Goal: Task Accomplishment & Management: Manage account settings

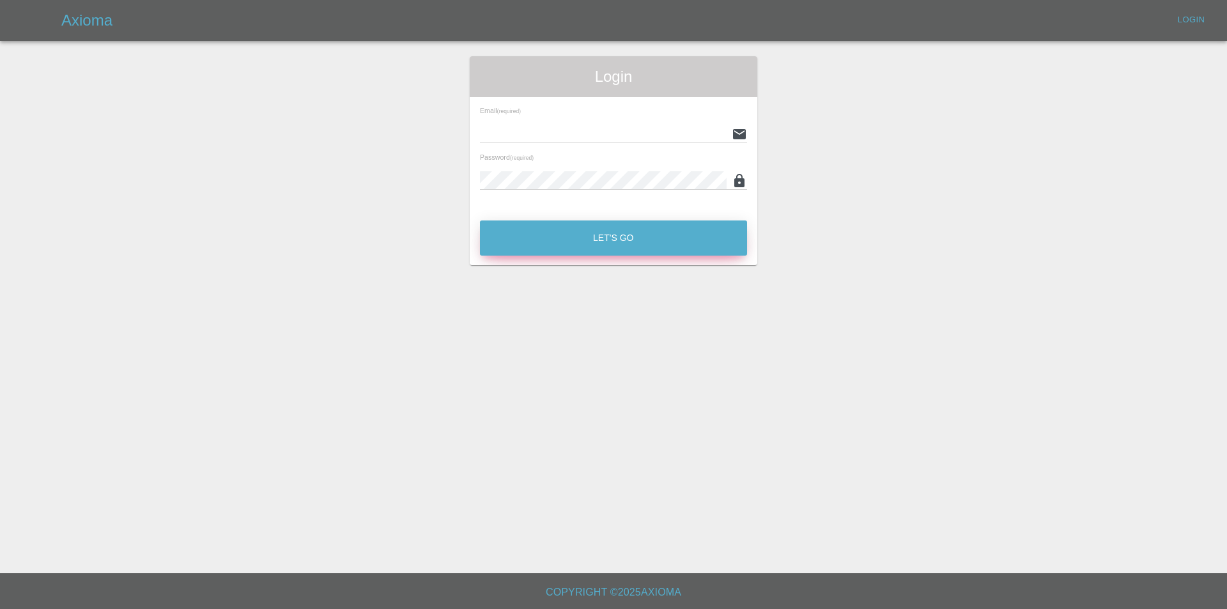
type input "[EMAIL_ADDRESS][DOMAIN_NAME]"
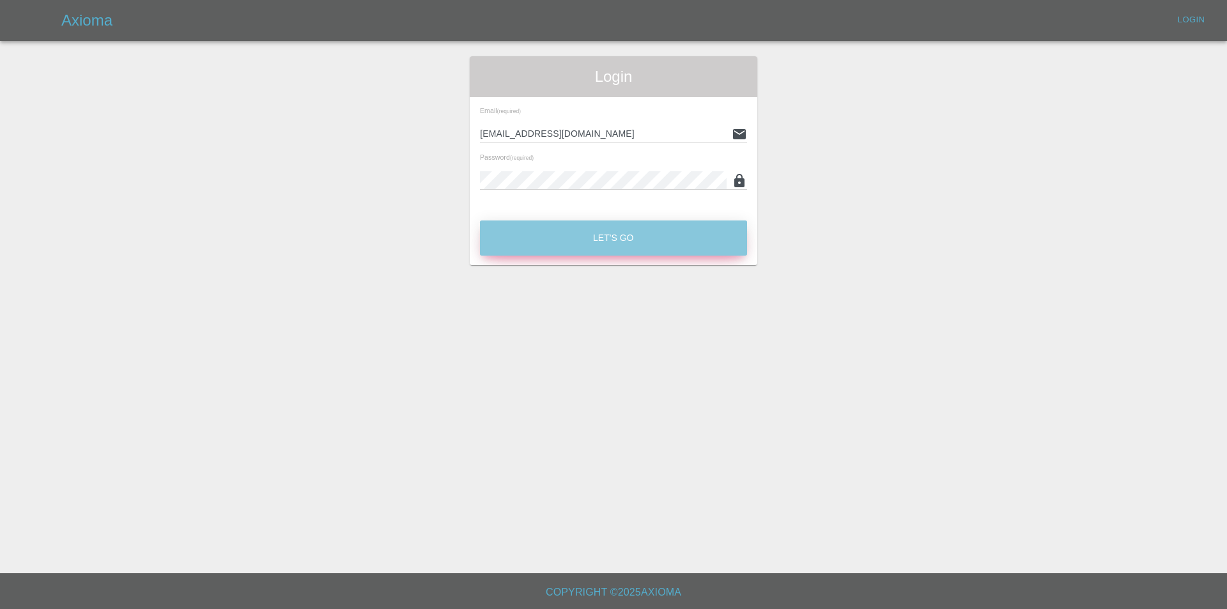
click at [622, 240] on button "Let's Go" at bounding box center [613, 238] width 267 height 35
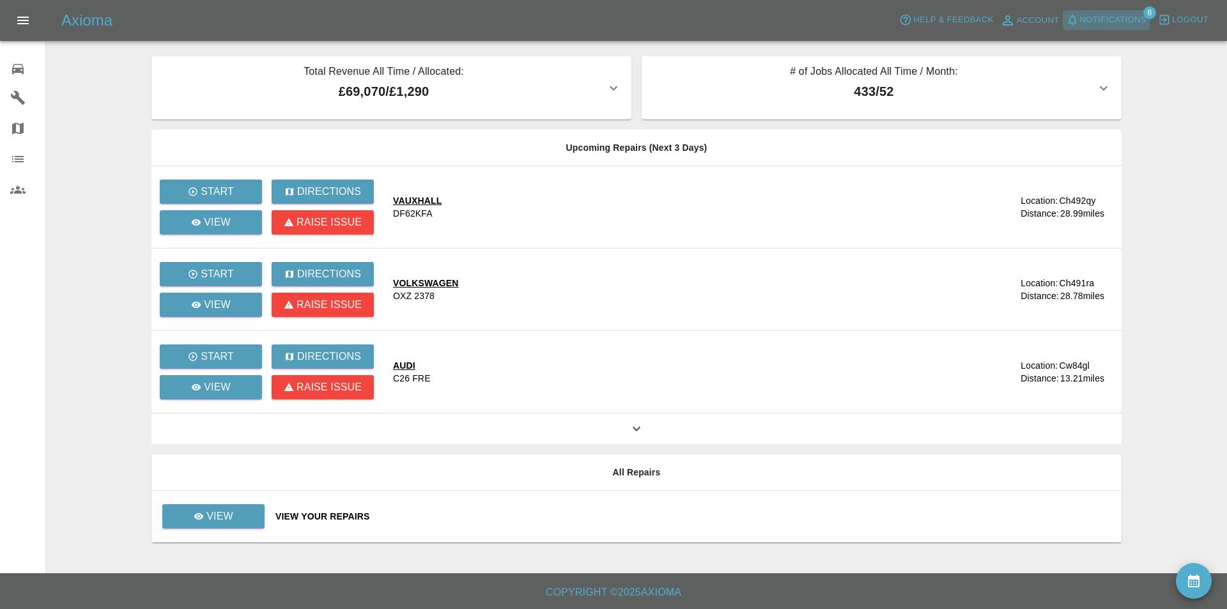
click at [1126, 16] on span "Notifications" at bounding box center [1113, 20] width 66 height 15
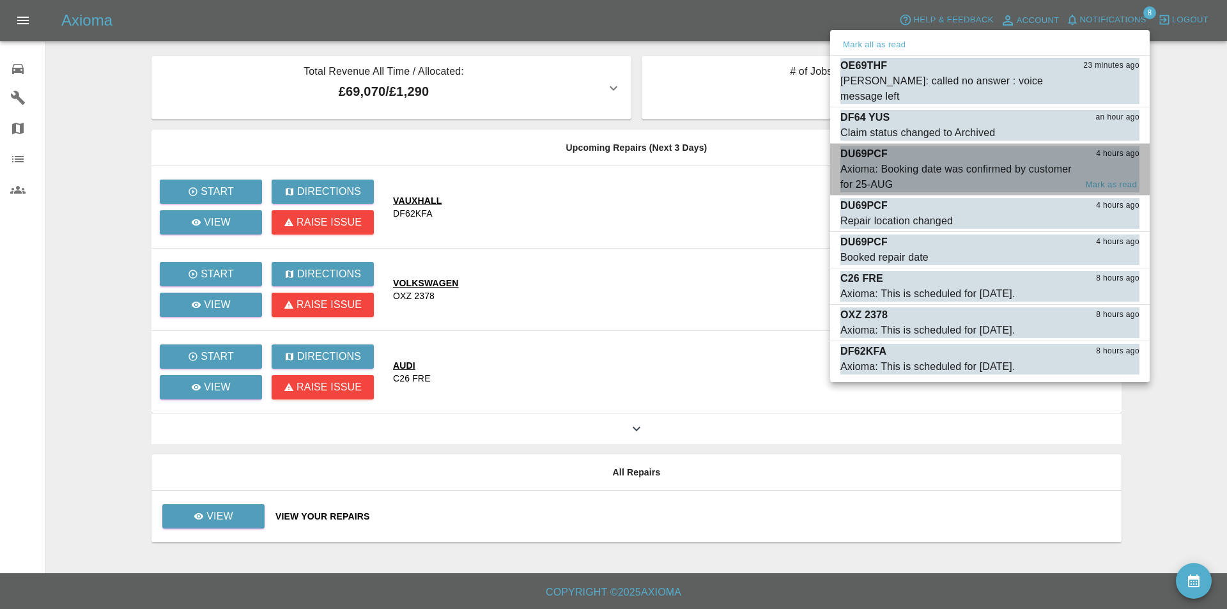
click at [970, 162] on div "Axioma: Booking date was confirmed by customer for 25-AUG" at bounding box center [958, 177] width 235 height 31
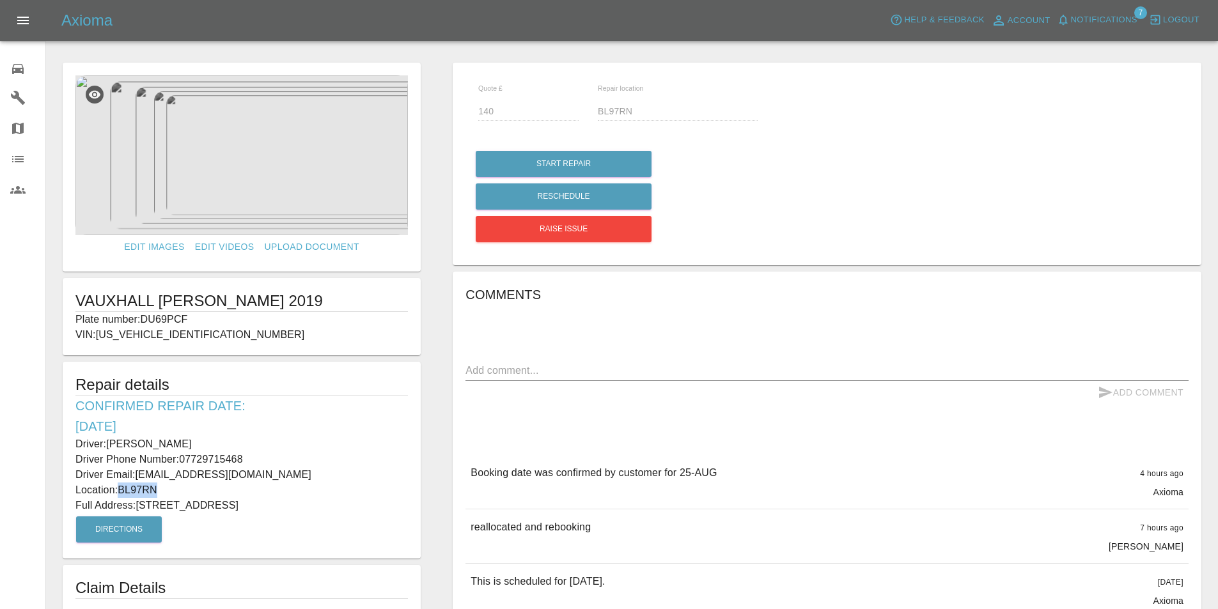
drag, startPoint x: 160, startPoint y: 490, endPoint x: 122, endPoint y: 493, distance: 38.5
click at [122, 493] on p "Location: BL97RN" at bounding box center [241, 490] width 332 height 15
copy p "BL97RN"
click at [315, 495] on p "Location: BL97RN" at bounding box center [241, 490] width 332 height 15
click at [295, 506] on p "Full Address: 20 castle Hill road bury lancs" at bounding box center [241, 505] width 332 height 15
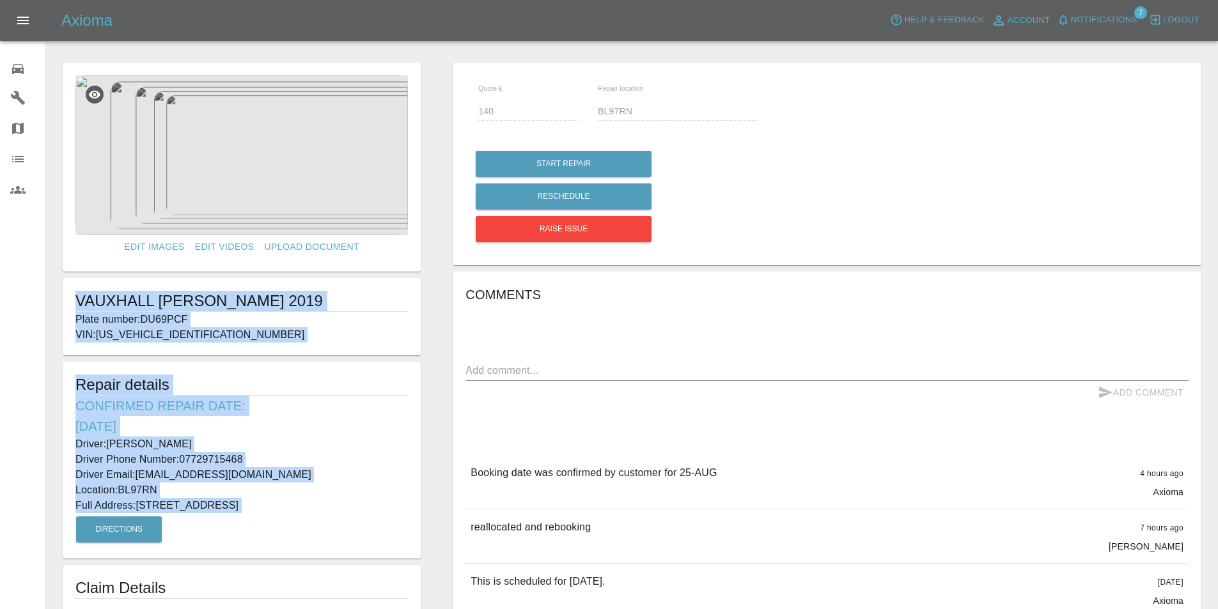
drag, startPoint x: 295, startPoint y: 506, endPoint x: 56, endPoint y: 300, distance: 315.5
click at [56, 300] on div "Edit Images Edit Videos Upload Document VAUXHALL CROSSLAND 2019 Plate number: D…" at bounding box center [242, 410] width 390 height 708
copy form "VAUXHALL CROSSLAND 2019 Plate number: DU69PCF VIN: W0V7H9EE8L4004753 Repair det…"
click at [6, 63] on link "0 Repair home" at bounding box center [22, 67] width 45 height 31
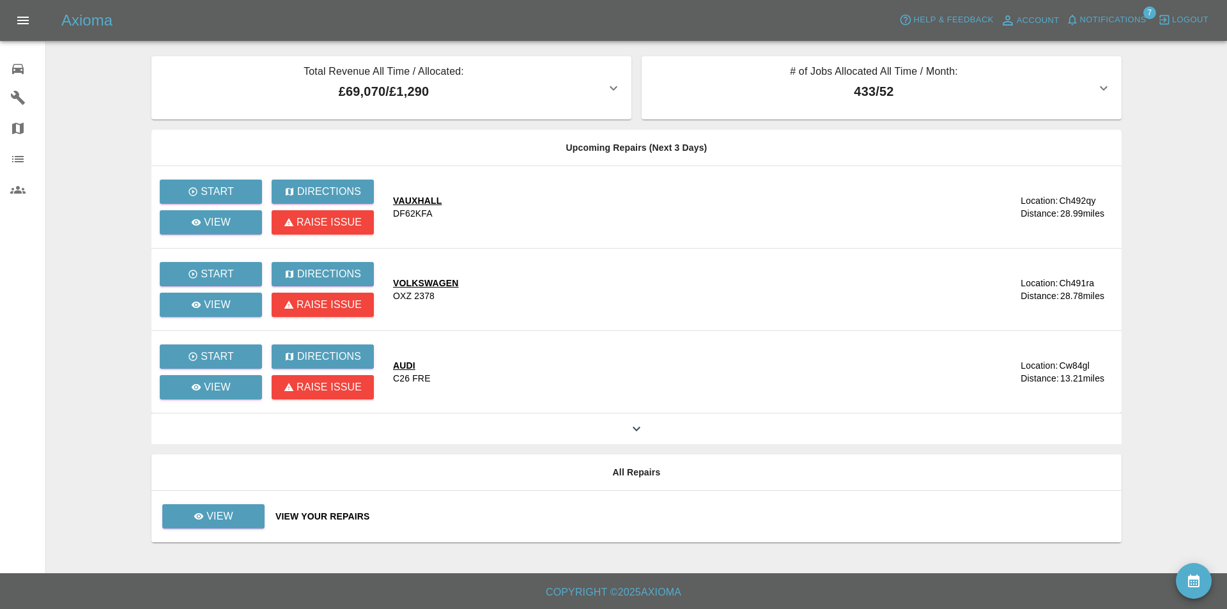
click at [1101, 8] on div "Axioma Help & Feedback Account Notifications 7 Logout" at bounding box center [613, 20] width 1227 height 41
click at [1121, 24] on span "Notifications" at bounding box center [1113, 20] width 66 height 15
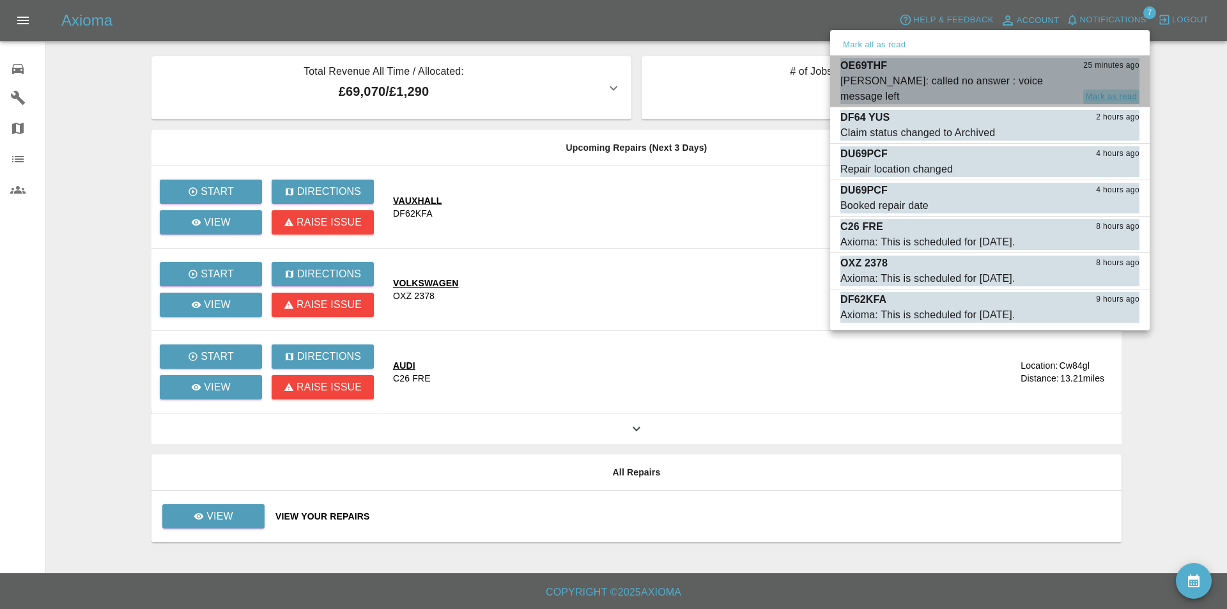
click at [1128, 89] on button "Mark as read" at bounding box center [1112, 96] width 56 height 15
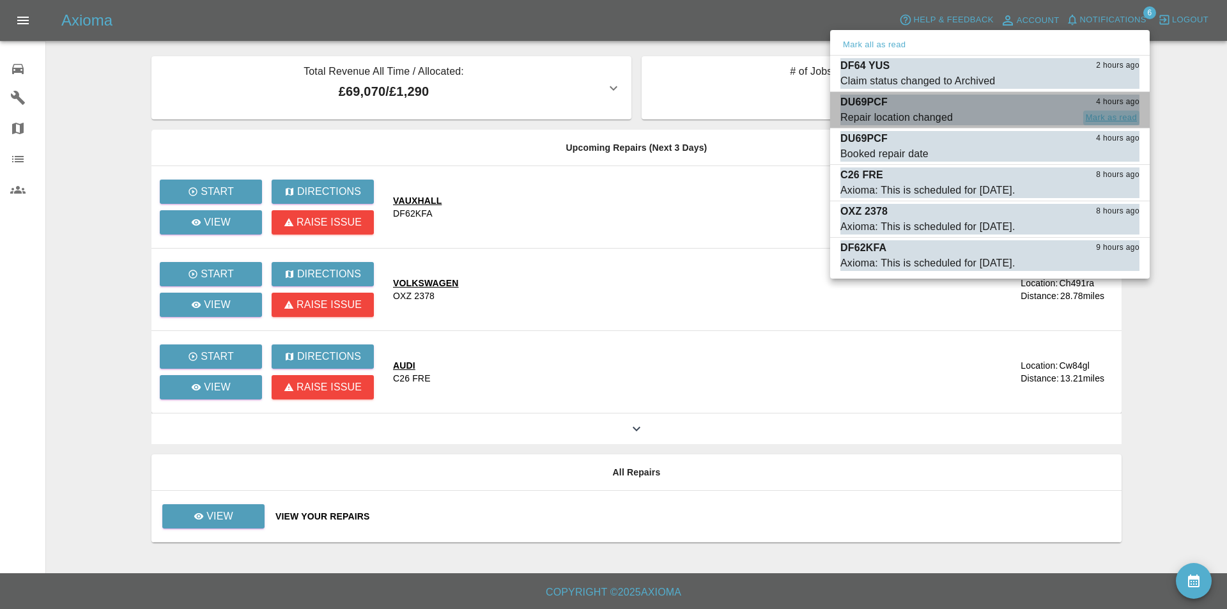
click at [1096, 113] on button "Mark as read" at bounding box center [1112, 118] width 56 height 15
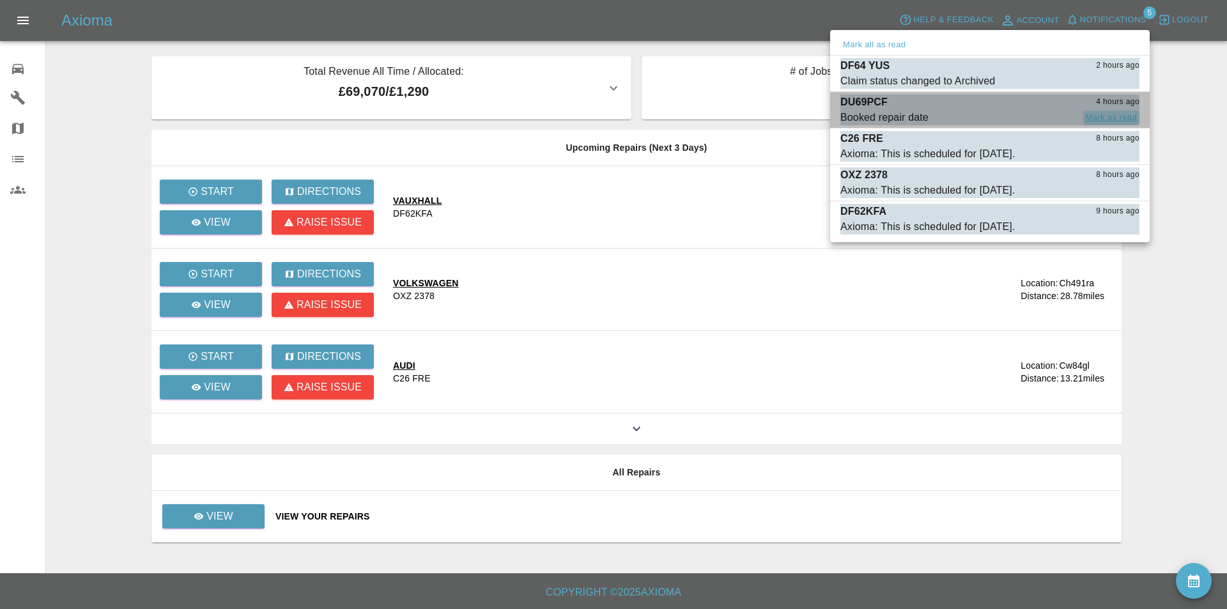
click at [1093, 113] on button "Mark as read" at bounding box center [1112, 118] width 56 height 15
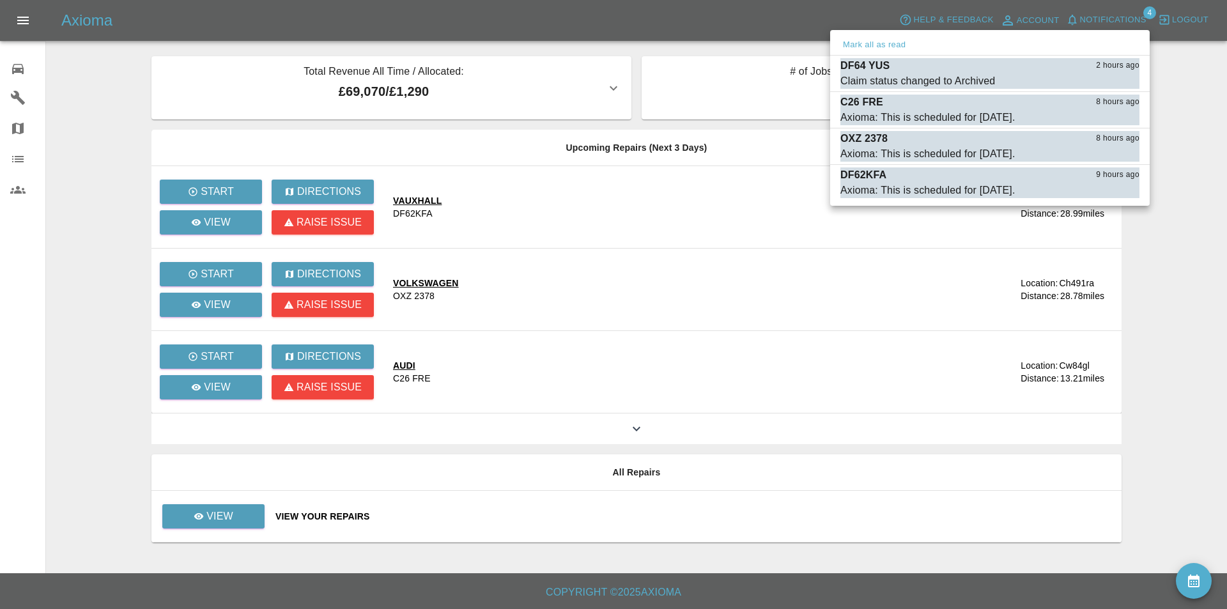
click at [241, 522] on div at bounding box center [613, 304] width 1227 height 609
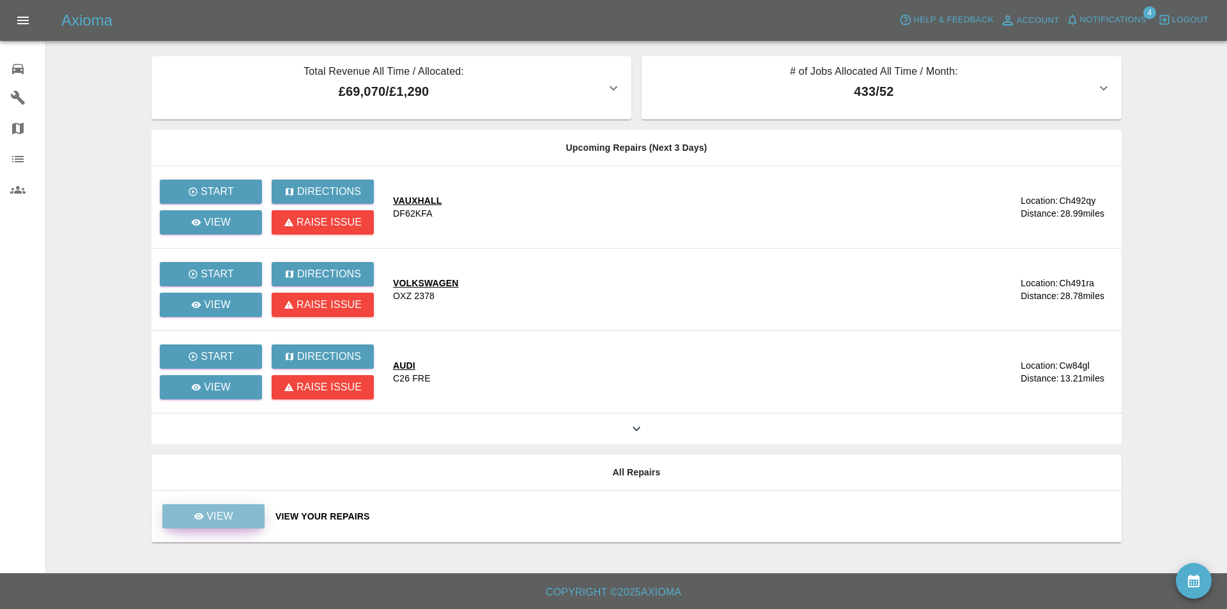
click at [241, 522] on link "View" at bounding box center [213, 516] width 102 height 24
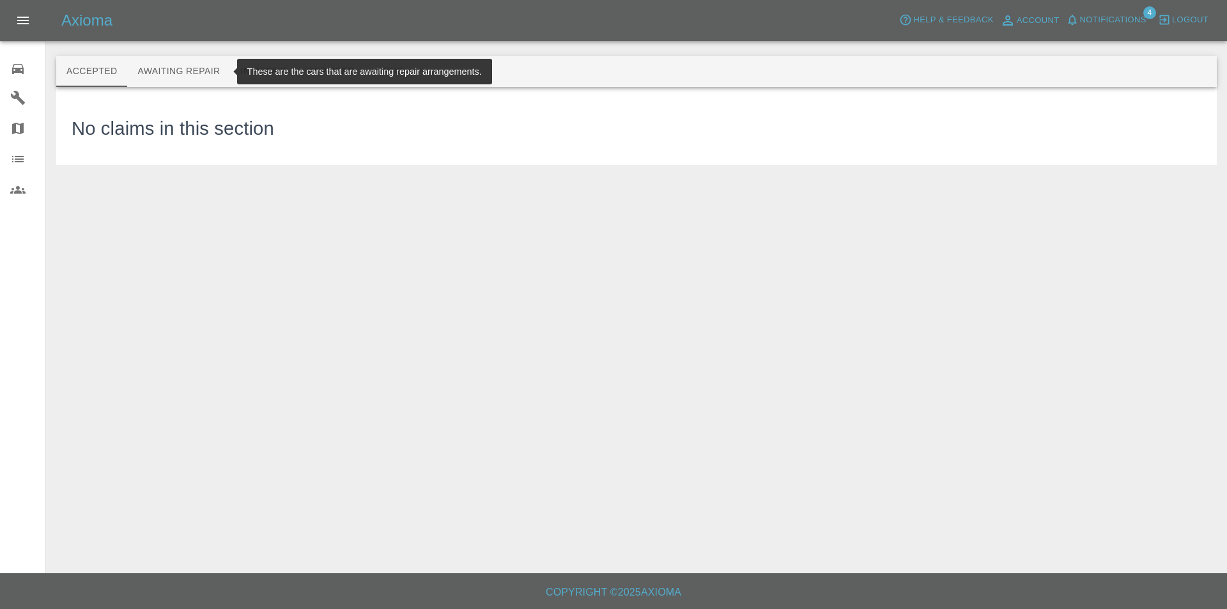
click at [182, 59] on button "Awaiting Repair" at bounding box center [178, 71] width 103 height 31
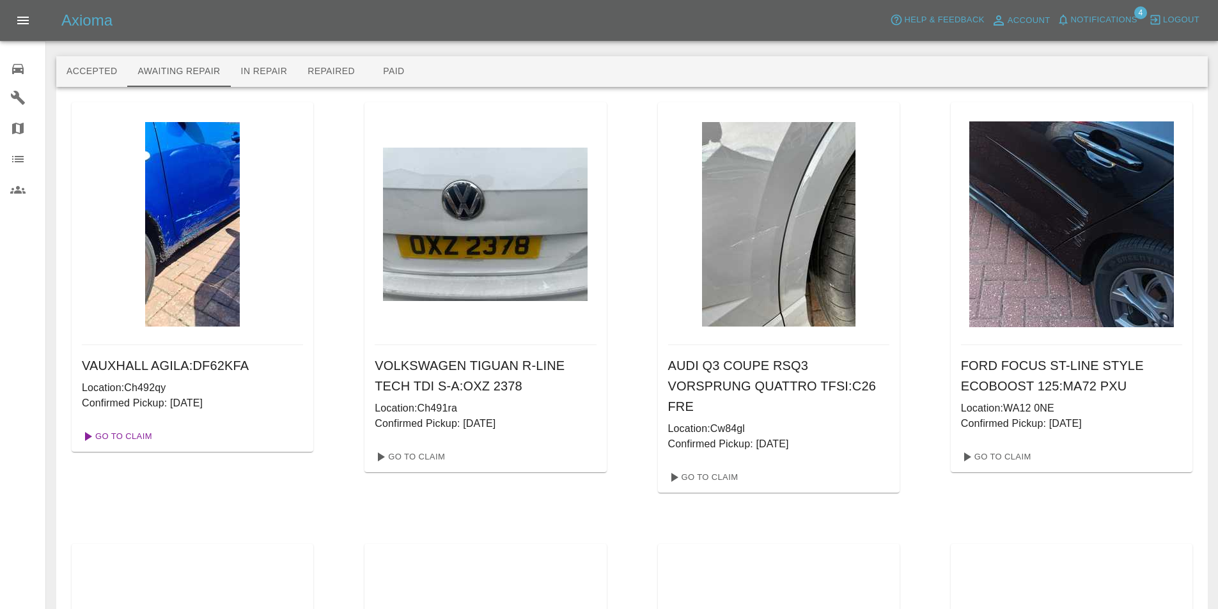
click at [135, 436] on link "Go To Claim" at bounding box center [116, 436] width 79 height 20
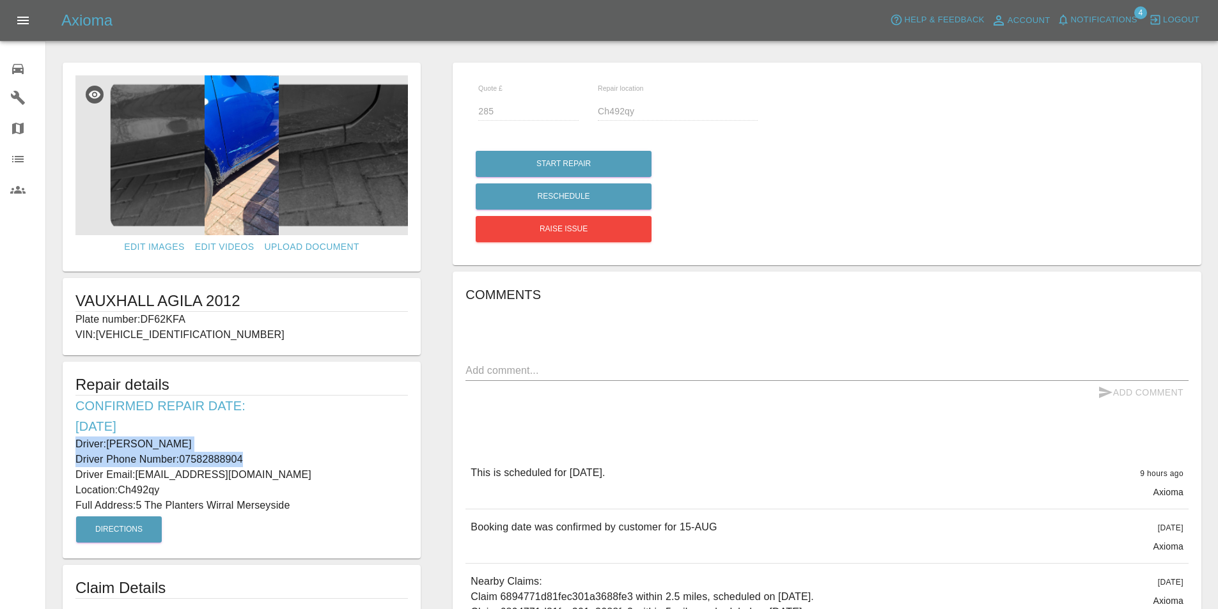
drag, startPoint x: 249, startPoint y: 457, endPoint x: 50, endPoint y: 448, distance: 199.0
click at [50, 448] on div "Edit Images Edit Videos Upload Document VAUXHALL AGILA 2012 Plate number: DF62K…" at bounding box center [242, 419] width 390 height 727
copy div "Driver: Fredrick Bradley Driver Phone Number: 07582888904"
click at [297, 469] on p "Driver Email: chazbradley007@gmail.com" at bounding box center [241, 474] width 332 height 15
drag, startPoint x: 164, startPoint y: 488, endPoint x: 122, endPoint y: 491, distance: 41.6
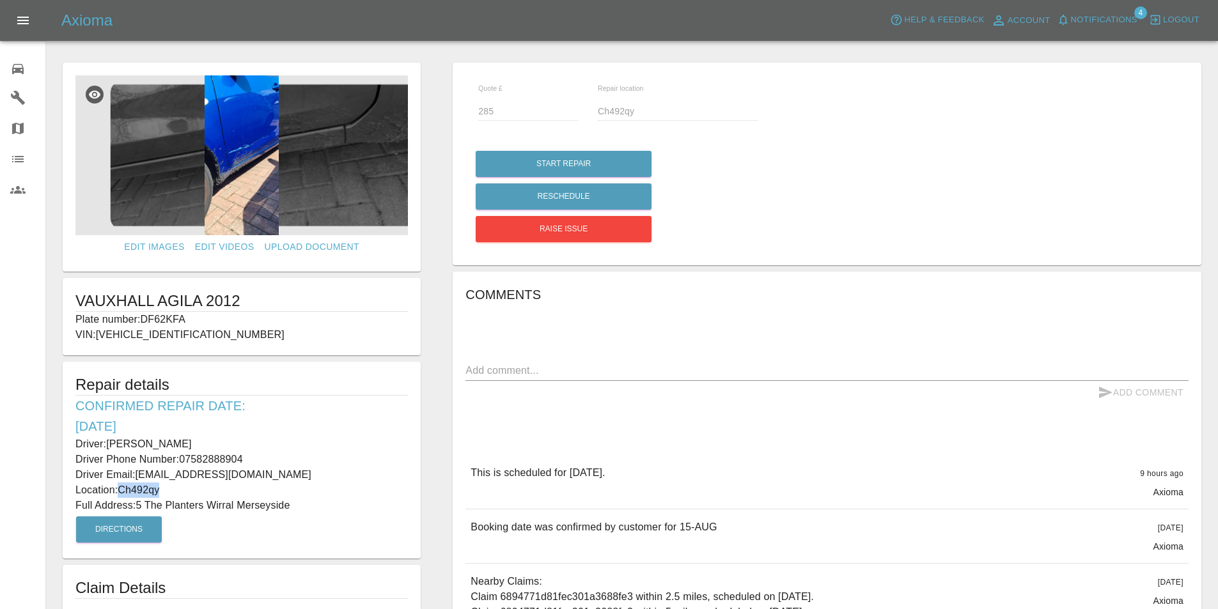
click at [122, 491] on p "Location: Ch492qy" at bounding box center [241, 490] width 332 height 15
copy p "Ch492qy"
drag, startPoint x: 296, startPoint y: 505, endPoint x: 139, endPoint y: 508, distance: 157.3
click at [139, 508] on p "Full Address: 5 The Planters Wirral Merseyside" at bounding box center [241, 505] width 332 height 15
copy p "5 The Planters Wirral Merseyside"
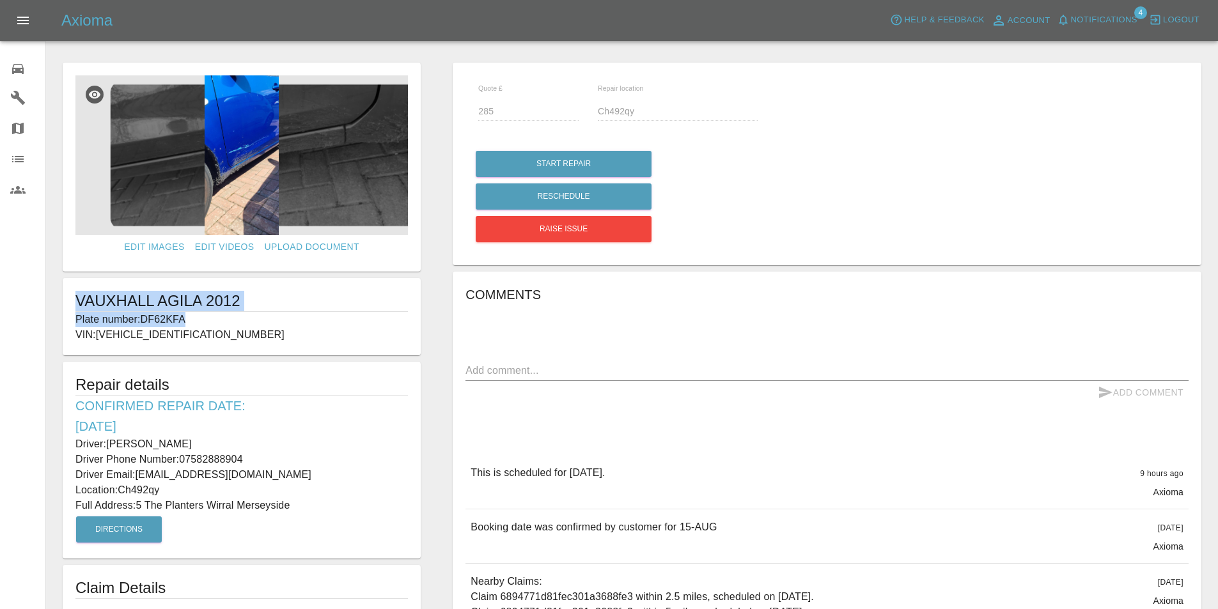
drag, startPoint x: 195, startPoint y: 320, endPoint x: 74, endPoint y: 304, distance: 122.6
click at [74, 304] on div "VAUXHALL AGILA 2012 Plate number: DF62KFA VIN: W0LFXB32SDM738229" at bounding box center [242, 316] width 358 height 77
copy div "VAUXHALL AGILA 2012 Plate number: DF62KFA"
click at [616, 420] on div "Comments x Add Comment This is scheduled for tomorrow. 9 hours ago Axioma This …" at bounding box center [826, 524] width 723 height 481
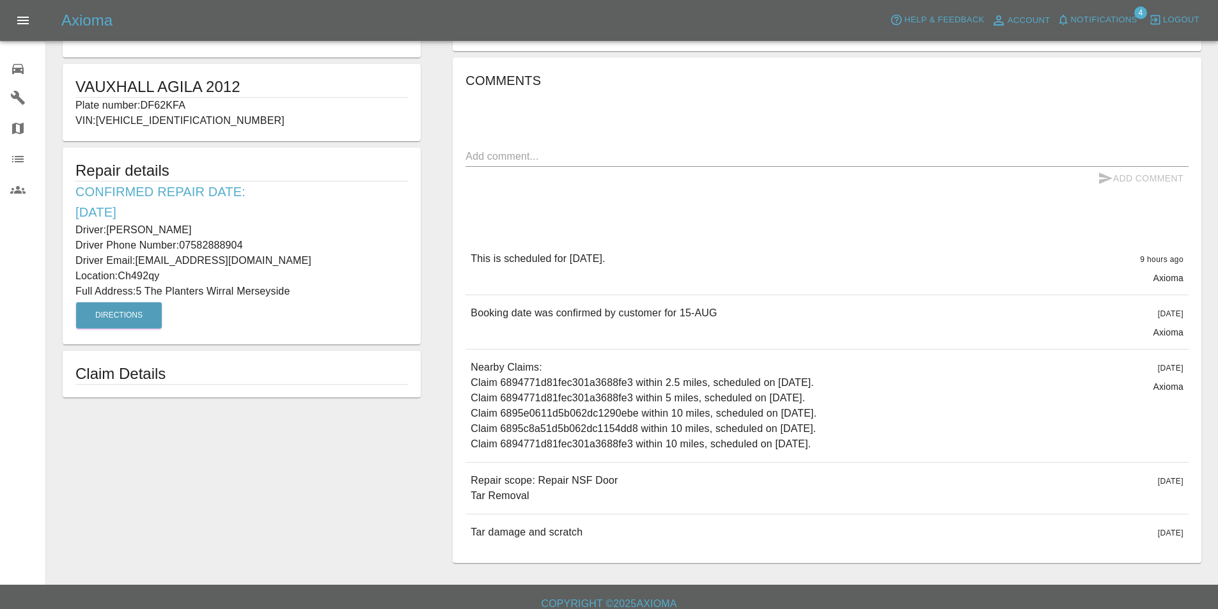
scroll to position [228, 0]
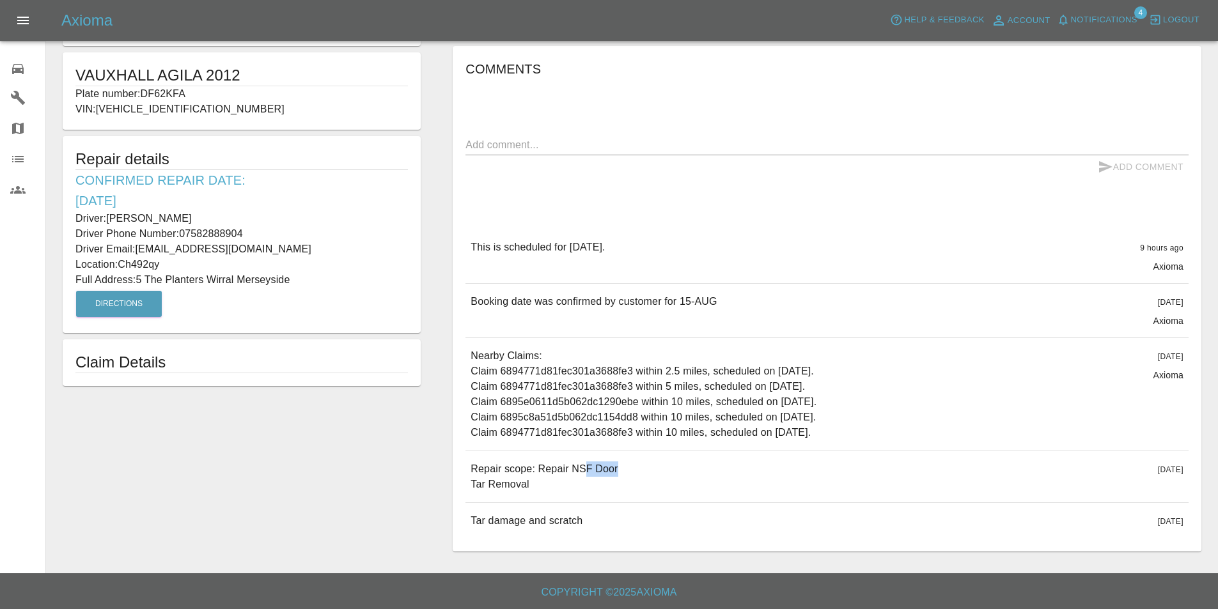
drag, startPoint x: 623, startPoint y: 466, endPoint x: 589, endPoint y: 470, distance: 34.2
click at [589, 470] on div "Repair scope: Repair NSF Door Tar Removal 3 days ago" at bounding box center [826, 476] width 723 height 51
drag, startPoint x: 535, startPoint y: 479, endPoint x: 463, endPoint y: 470, distance: 72.1
click at [463, 470] on div "Comments x Add Comment This is scheduled for tomorrow. 9 hours ago Axioma This …" at bounding box center [827, 299] width 749 height 506
copy p "Repair scope: Repair NSF Door Tar Removal"
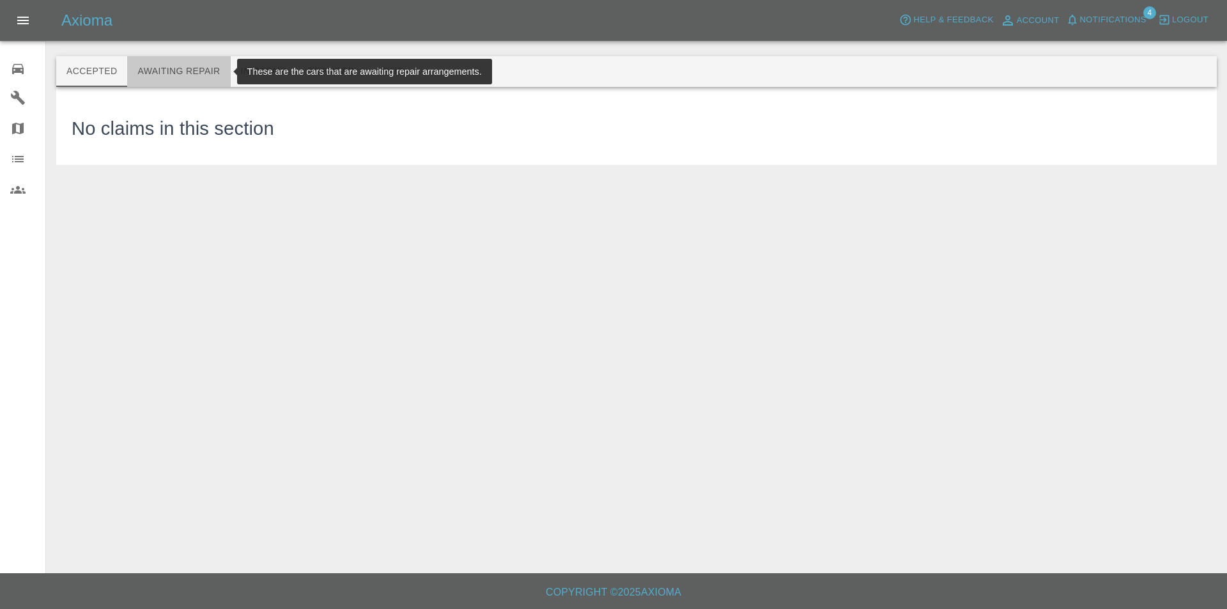
click at [186, 65] on button "Awaiting Repair" at bounding box center [178, 71] width 103 height 31
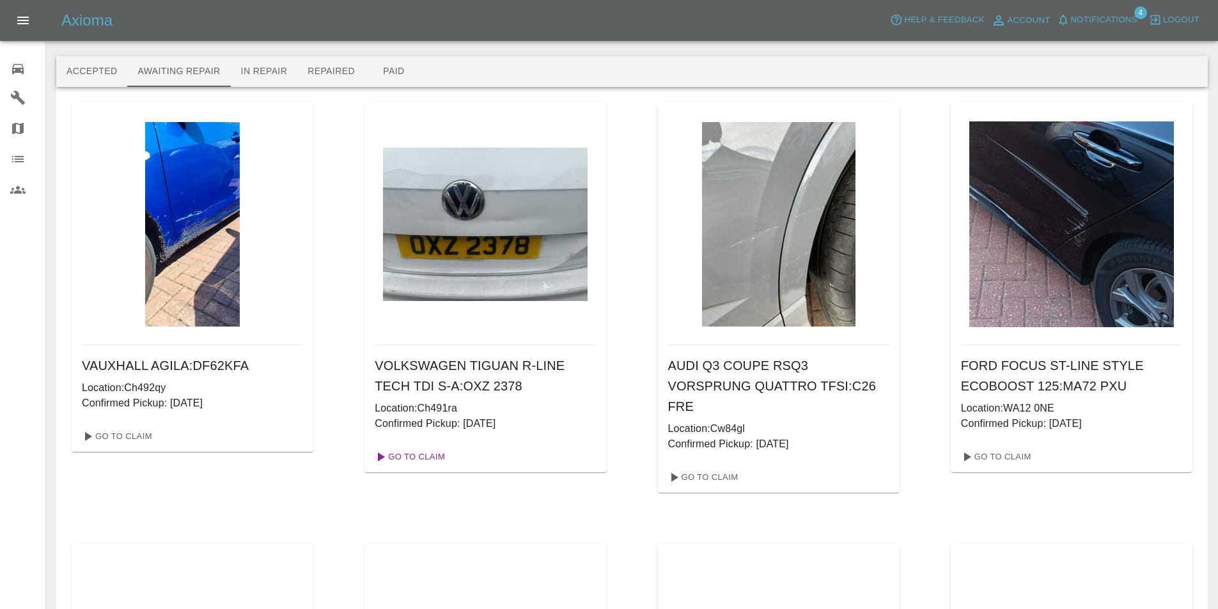
click at [430, 459] on link "Go To Claim" at bounding box center [408, 457] width 79 height 20
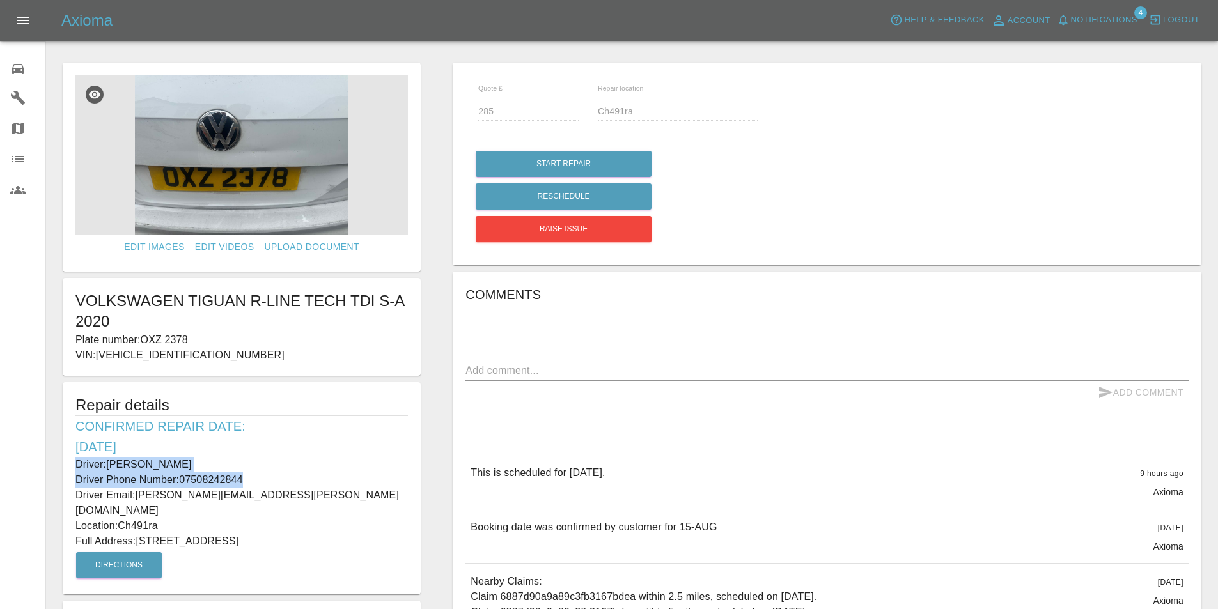
drag, startPoint x: 246, startPoint y: 478, endPoint x: 63, endPoint y: 466, distance: 183.8
click at [63, 466] on div "Repair details Confirmed Repair Date: 15/08/25 Driver: Beckie Prendergast Drive…" at bounding box center [242, 488] width 358 height 212
copy div "Driver: Beckie Prendergast Driver Phone Number: 07508242844"
click at [288, 436] on h6 "Confirmed Repair Date: 15/08/25" at bounding box center [241, 436] width 332 height 41
drag, startPoint x: 160, startPoint y: 510, endPoint x: 121, endPoint y: 511, distance: 38.4
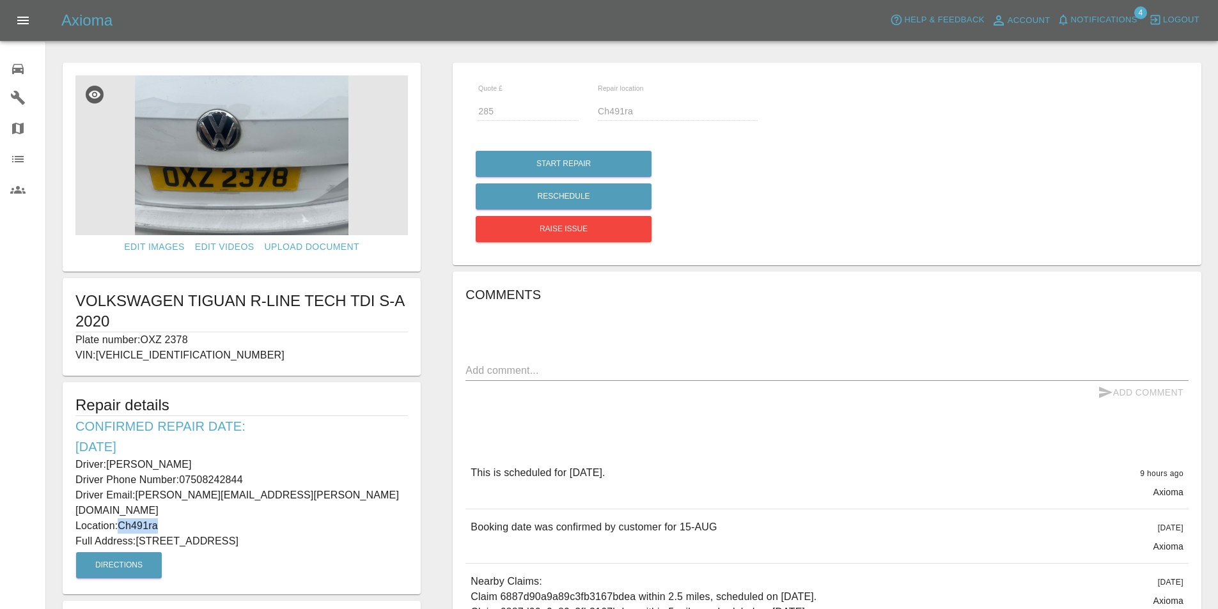
click at [121, 518] on p "Location: Ch491ra" at bounding box center [241, 525] width 332 height 15
copy p "Ch491ra"
drag, startPoint x: 303, startPoint y: 525, endPoint x: 139, endPoint y: 522, distance: 163.7
click at [139, 534] on p "Full Address: 76 Arrowe Road Wirral Merseyside" at bounding box center [241, 541] width 332 height 15
copy p "76 Arrowe Road Wirral Merseyside"
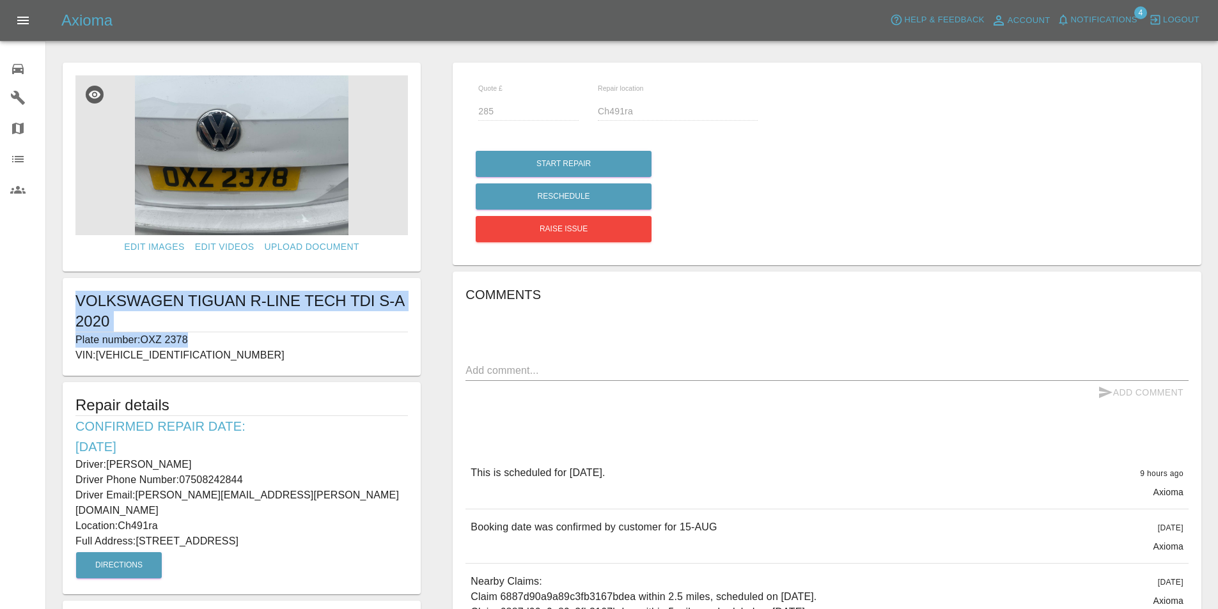
drag, startPoint x: 199, startPoint y: 341, endPoint x: 69, endPoint y: 305, distance: 134.6
click at [69, 305] on div "VOLKSWAGEN TIGUAN R-LINE TECH TDI S-A 2020 Plate number: OXZ 2378 VIN: WVGZZZ5N…" at bounding box center [242, 327] width 358 height 98
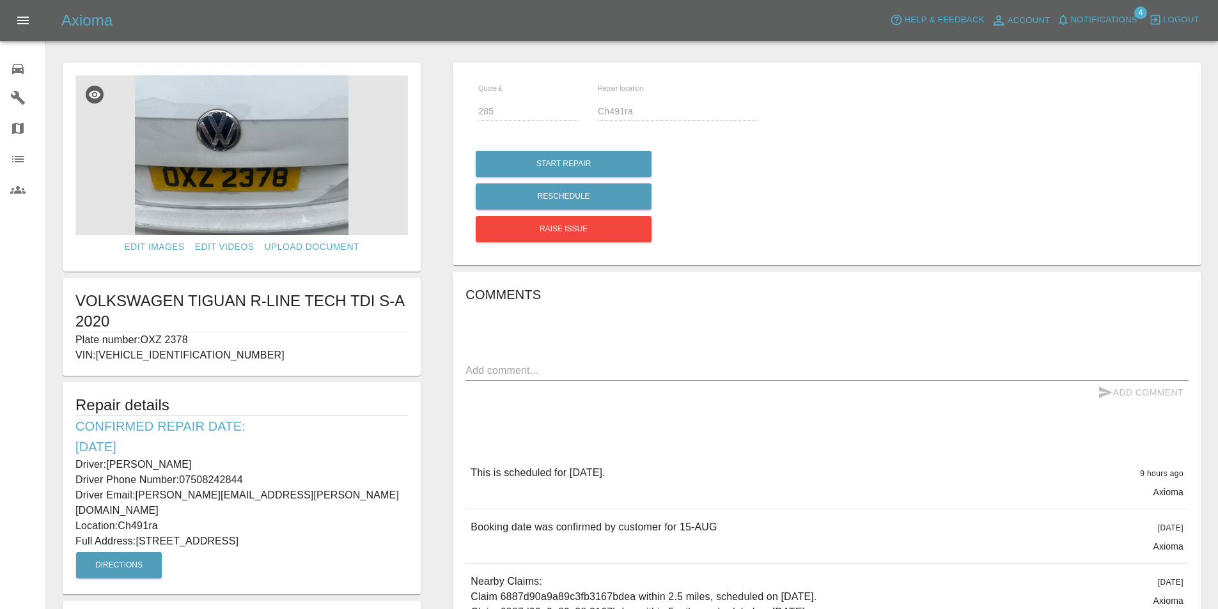
click at [612, 325] on div "Comments x Add Comment This is scheduled for tomorrow. 9 hours ago Axioma This …" at bounding box center [826, 516] width 723 height 465
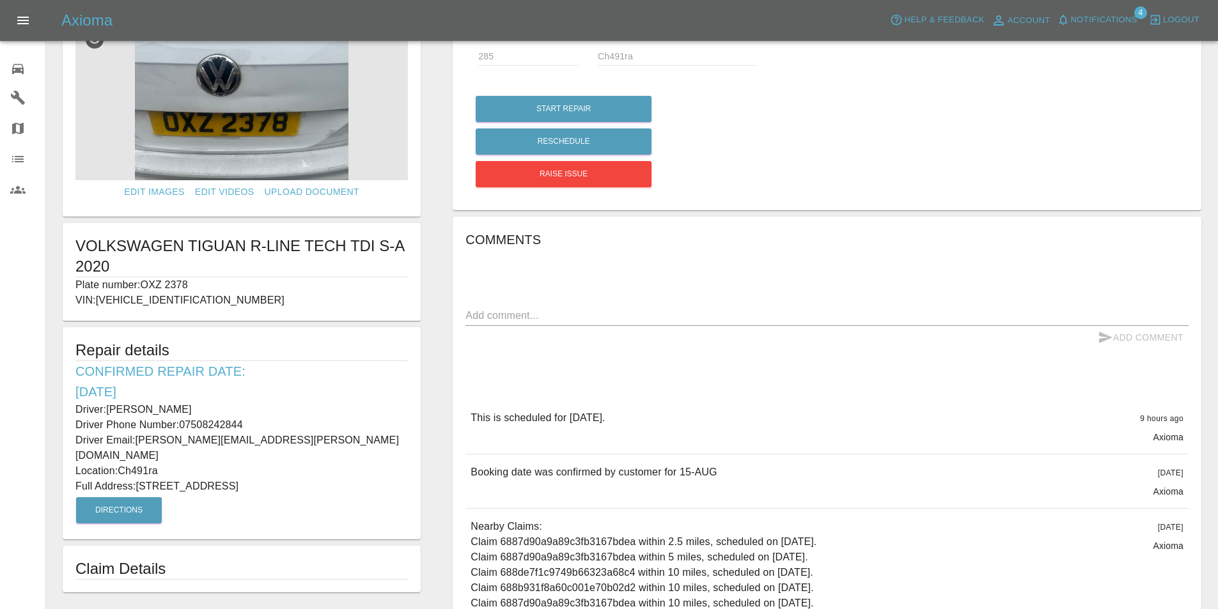
scroll to position [213, 0]
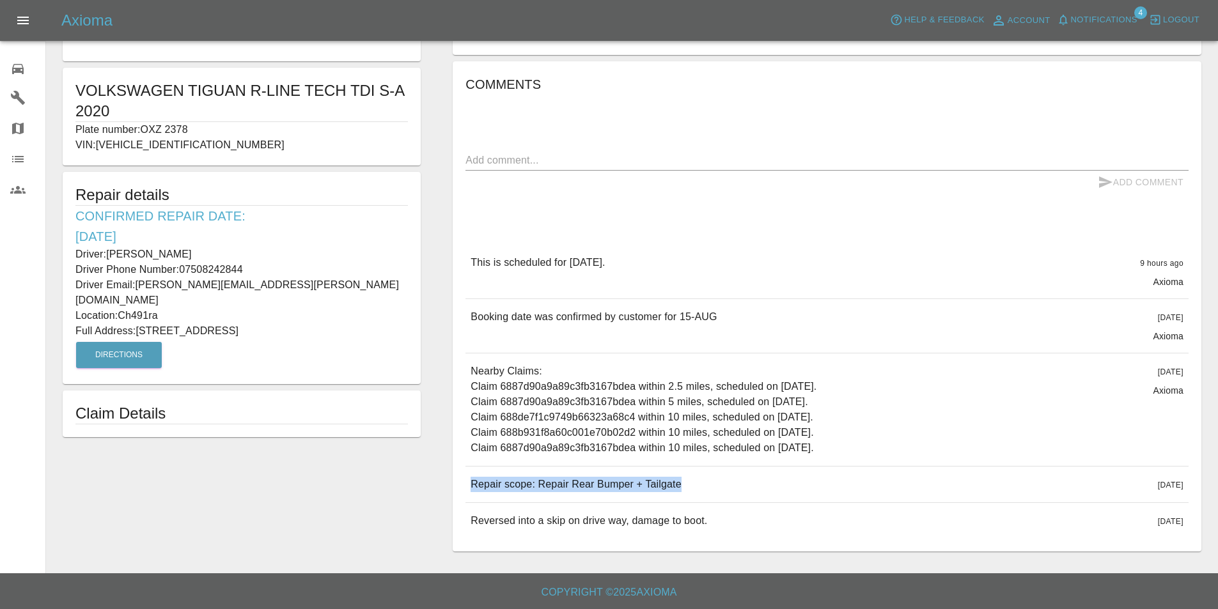
drag, startPoint x: 684, startPoint y: 481, endPoint x: 467, endPoint y: 485, distance: 217.4
click at [467, 485] on div "Repair scope: Repair Rear Bumper + Tailgate 7 days ago" at bounding box center [826, 485] width 723 height 36
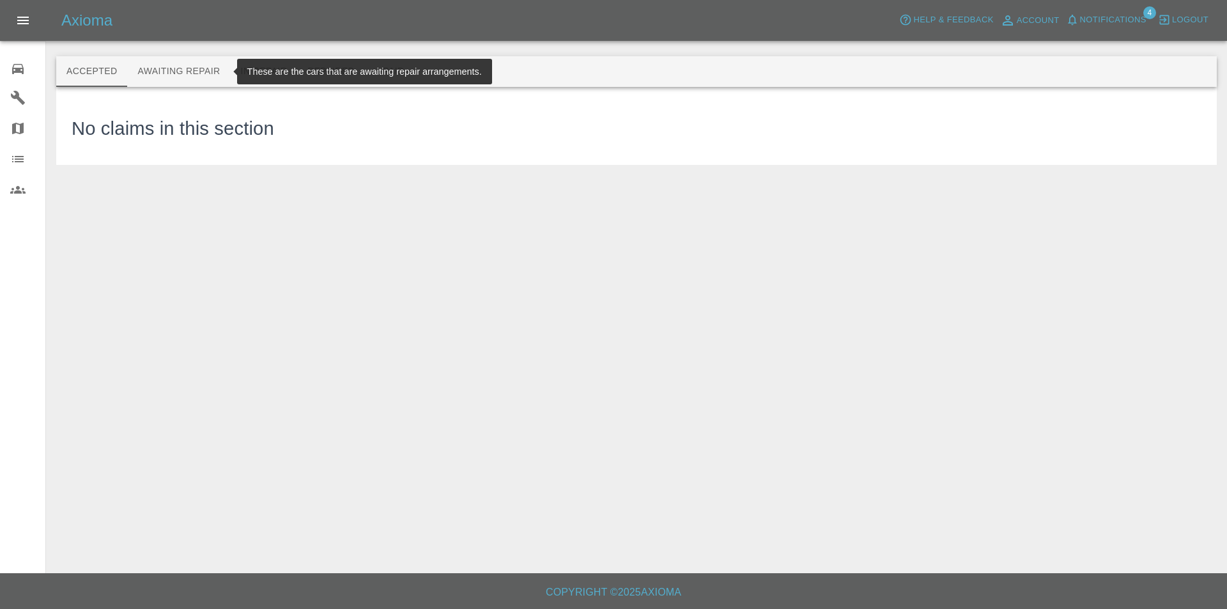
click at [168, 72] on button "Awaiting Repair" at bounding box center [178, 71] width 103 height 31
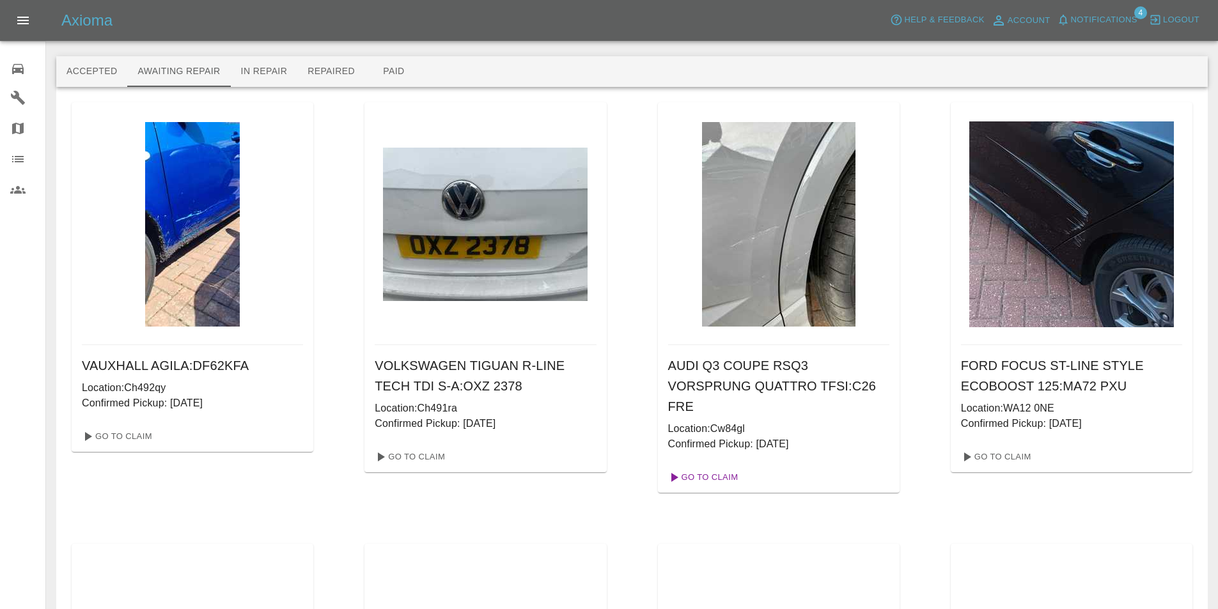
click at [724, 477] on link "Go To Claim" at bounding box center [702, 477] width 79 height 20
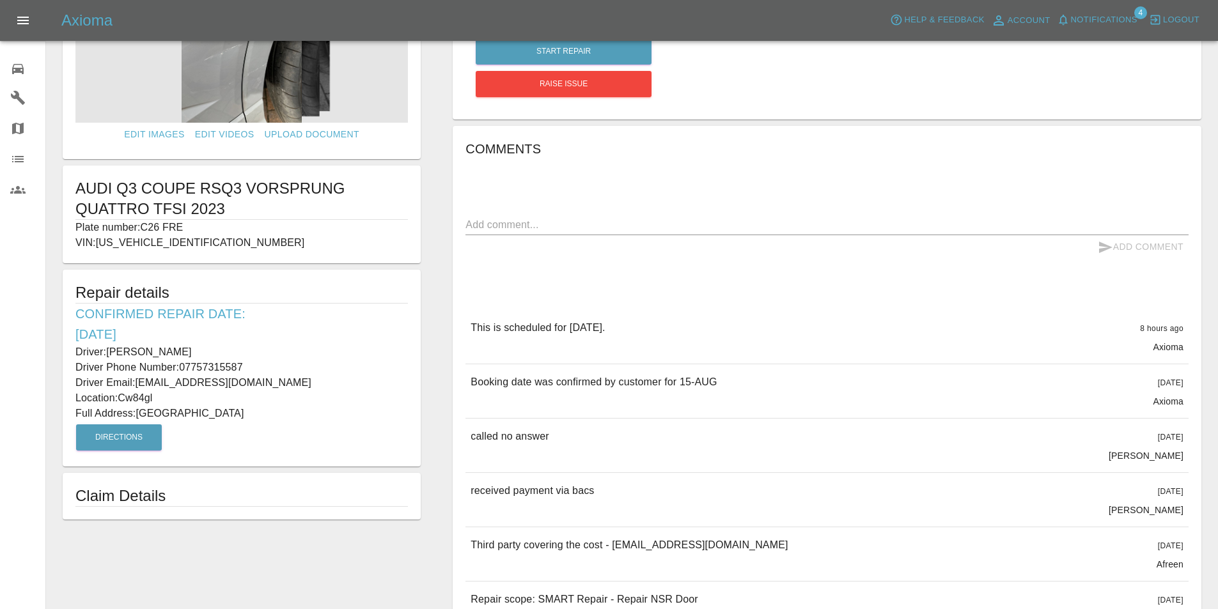
scroll to position [128, 0]
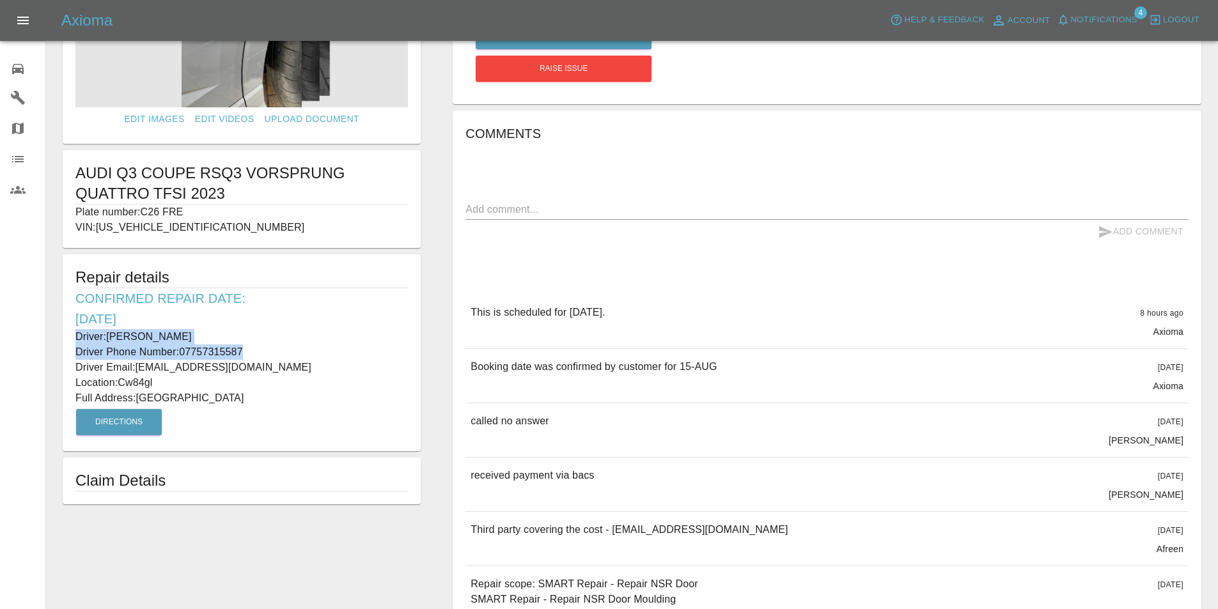
drag, startPoint x: 256, startPoint y: 352, endPoint x: 61, endPoint y: 341, distance: 195.9
click at [61, 341] on form "Edit Images Edit Videos Upload Document AUDI Q3 COUPE RSQ3 VORSPRUNG QUATTRO TF…" at bounding box center [241, 220] width 371 height 570
click at [798, 286] on div "Comments x Add Comment This is scheduled for tomorrow. 8 hours ago Axioma This …" at bounding box center [826, 396] width 723 height 546
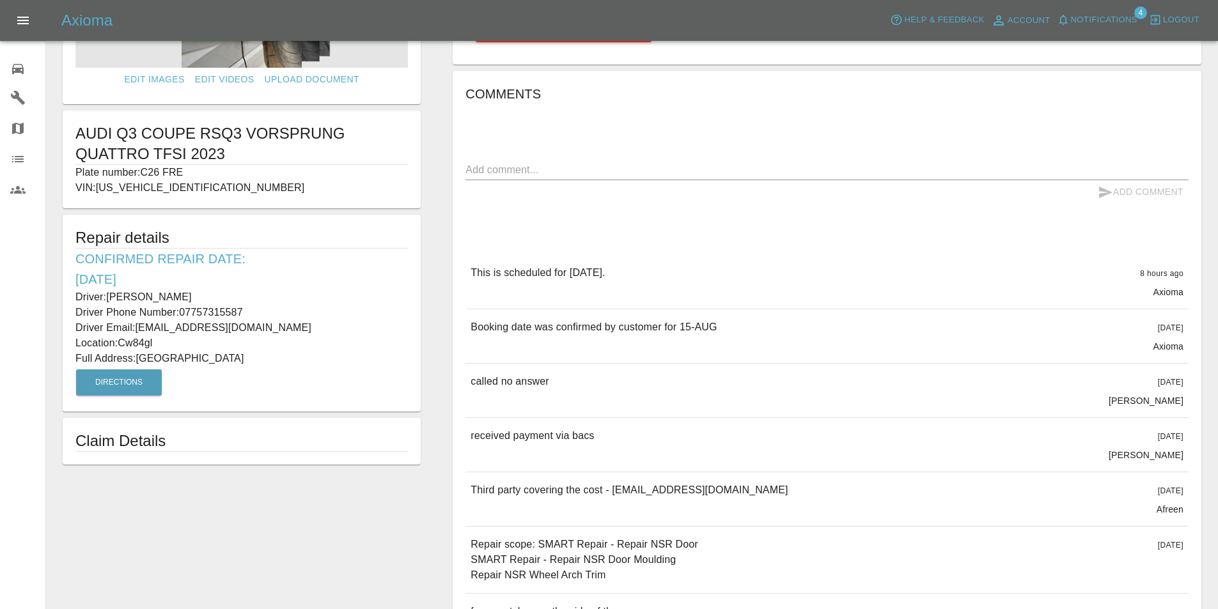
scroll to position [192, 0]
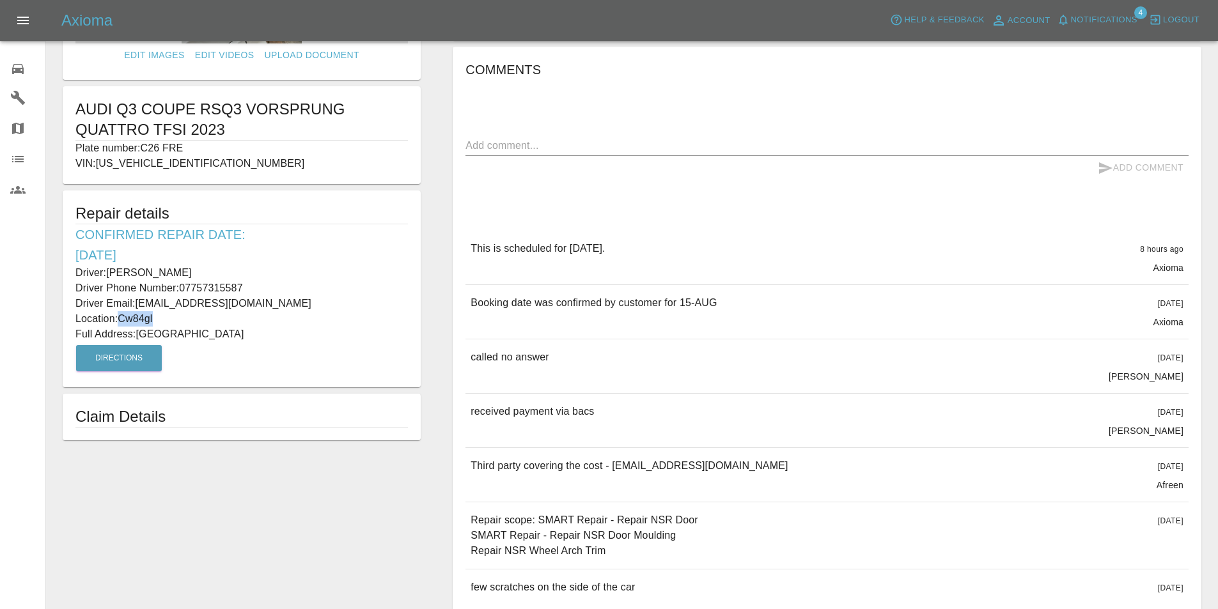
drag, startPoint x: 156, startPoint y: 318, endPoint x: 120, endPoint y: 320, distance: 35.8
click at [120, 320] on p "Location: Cw84gl" at bounding box center [241, 318] width 332 height 15
click at [361, 329] on p "Full Address: Bellevue Street Winnington, Northwich Cheshire" at bounding box center [241, 334] width 332 height 15
click at [211, 336] on p "Full Address: Bellevue Street Winnington, Northwich Cheshire" at bounding box center [241, 334] width 332 height 15
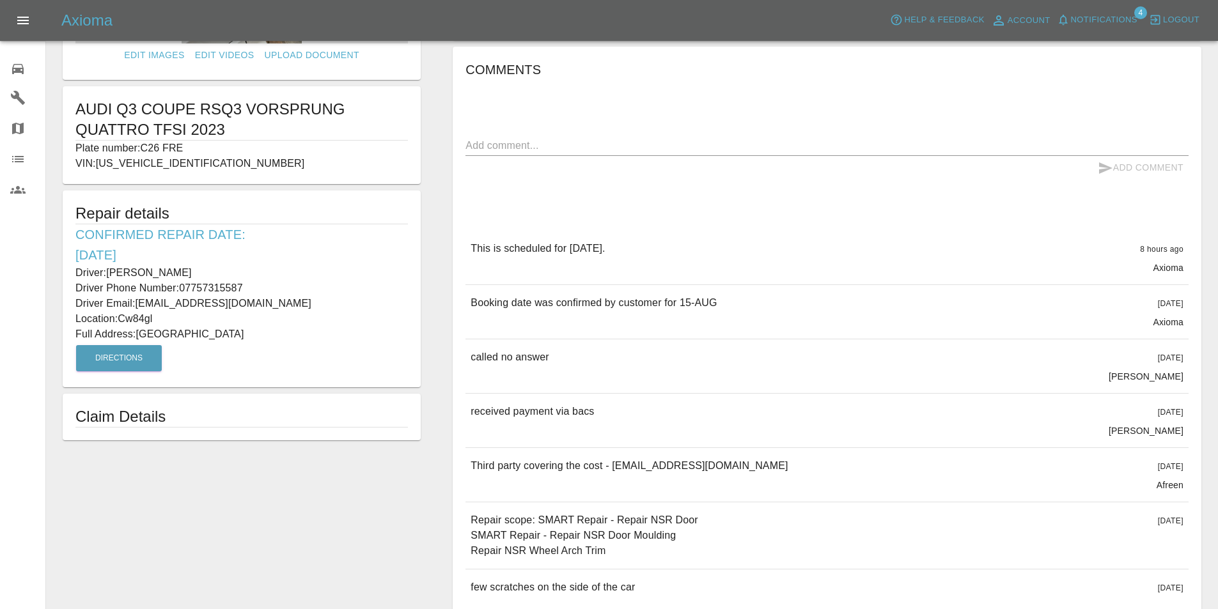
drag, startPoint x: 360, startPoint y: 335, endPoint x: 137, endPoint y: 330, distance: 222.5
click at [137, 330] on p "Full Address: Bellevue Street Winnington, Northwich Cheshire" at bounding box center [241, 334] width 332 height 15
click at [318, 267] on p "Driver: Connor Freeman" at bounding box center [241, 272] width 332 height 15
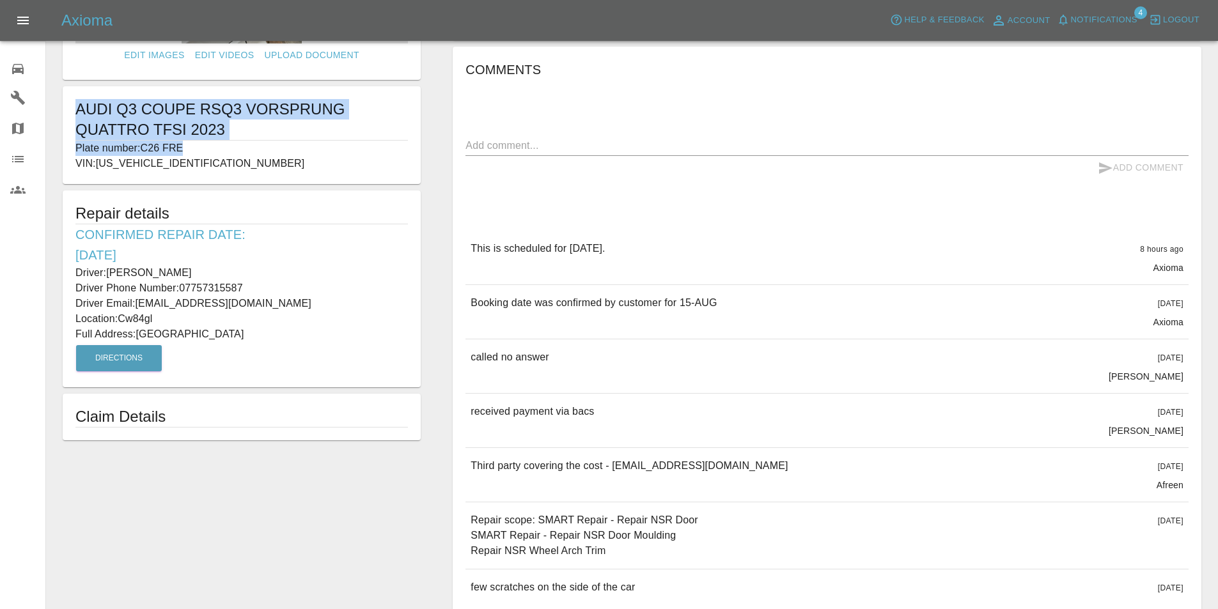
drag, startPoint x: 192, startPoint y: 148, endPoint x: 72, endPoint y: 117, distance: 123.4
click at [72, 117] on div "AUDI Q3 COUPE RSQ3 VORSPRUNG QUATTRO TFSI 2023 Plate number: C26 FRE VIN: WUAZZ…" at bounding box center [242, 135] width 358 height 98
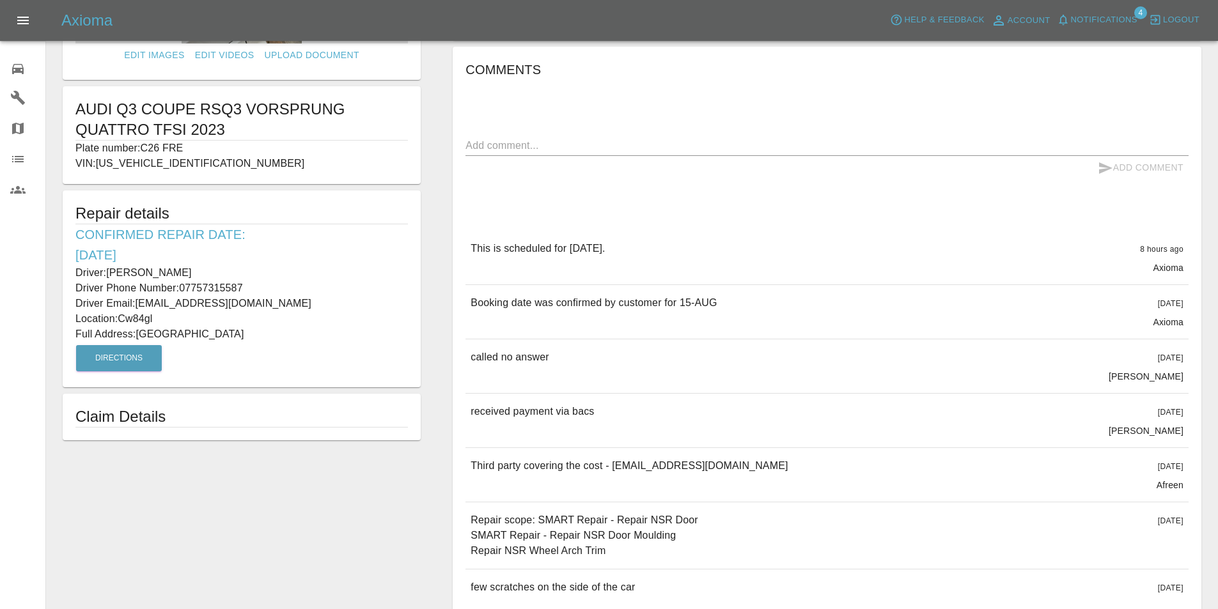
click at [699, 184] on div "Comments x Add Comment This is scheduled for tomorrow. 8 hours ago Axioma This …" at bounding box center [826, 332] width 723 height 546
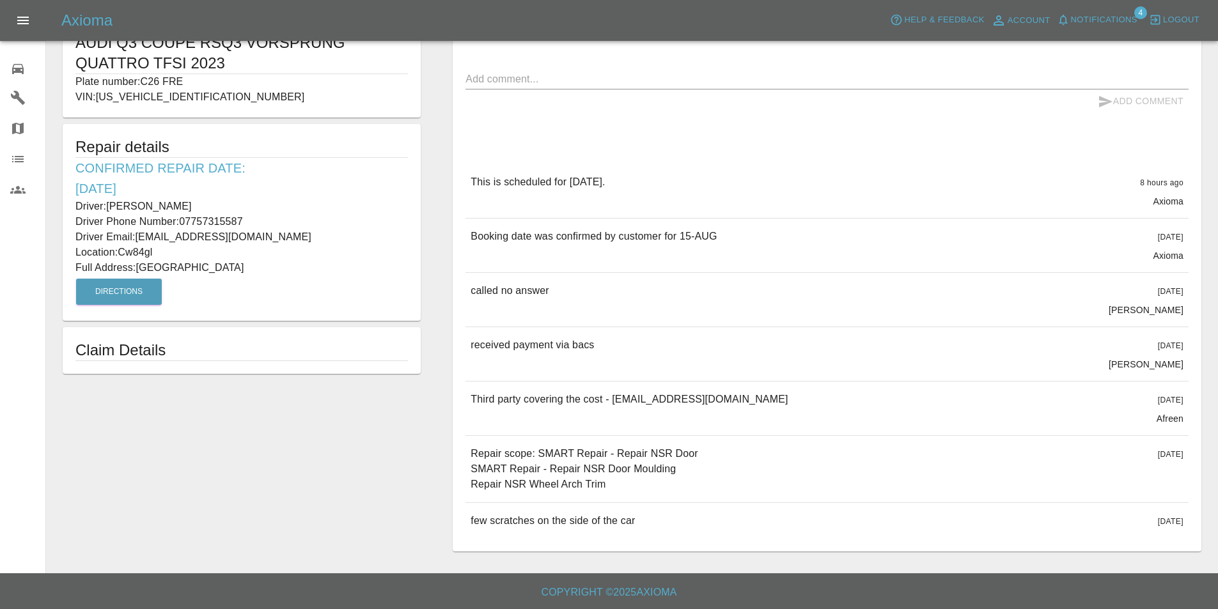
scroll to position [261, 0]
drag, startPoint x: 610, startPoint y: 486, endPoint x: 469, endPoint y: 456, distance: 145.2
click at [469, 456] on div "Repair scope: SMART Repair - Repair NSR Door SMART Repair - Repair NSR Door Mou…" at bounding box center [826, 469] width 723 height 66
click at [20, 68] on icon at bounding box center [18, 69] width 12 height 10
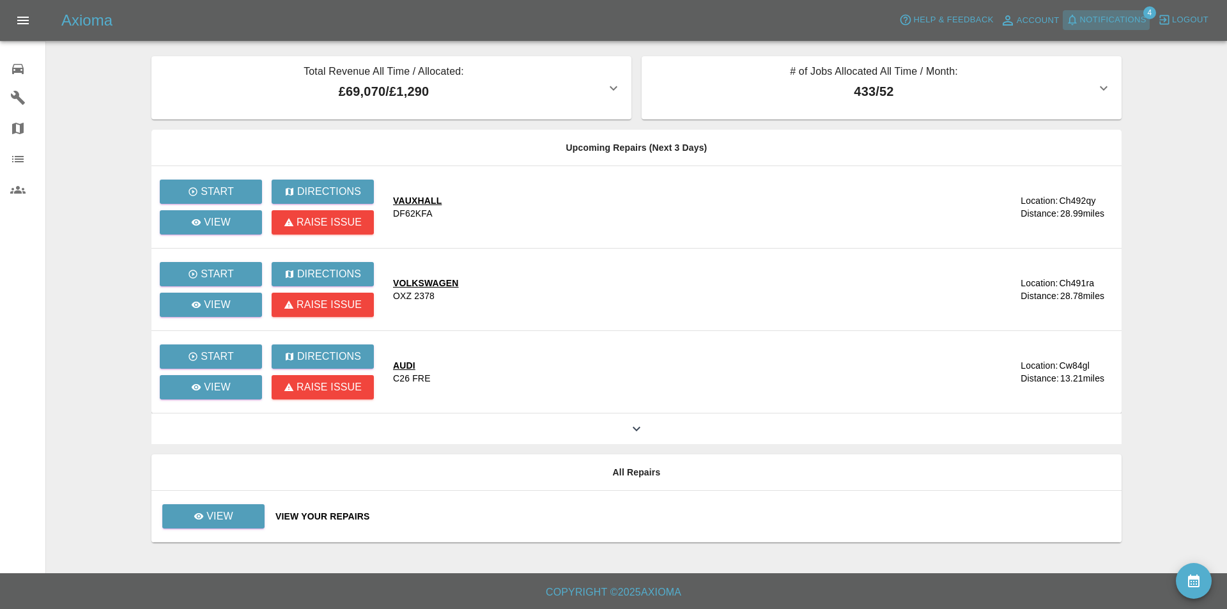
click at [1103, 13] on span "Notifications" at bounding box center [1113, 20] width 66 height 15
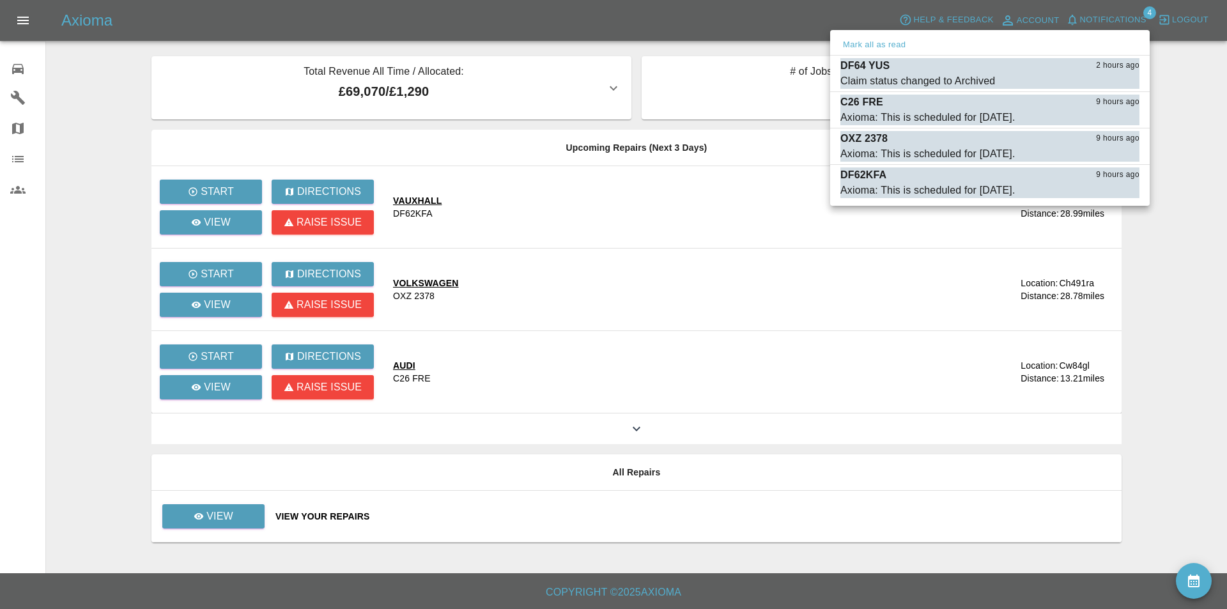
click at [458, 15] on div at bounding box center [613, 304] width 1227 height 609
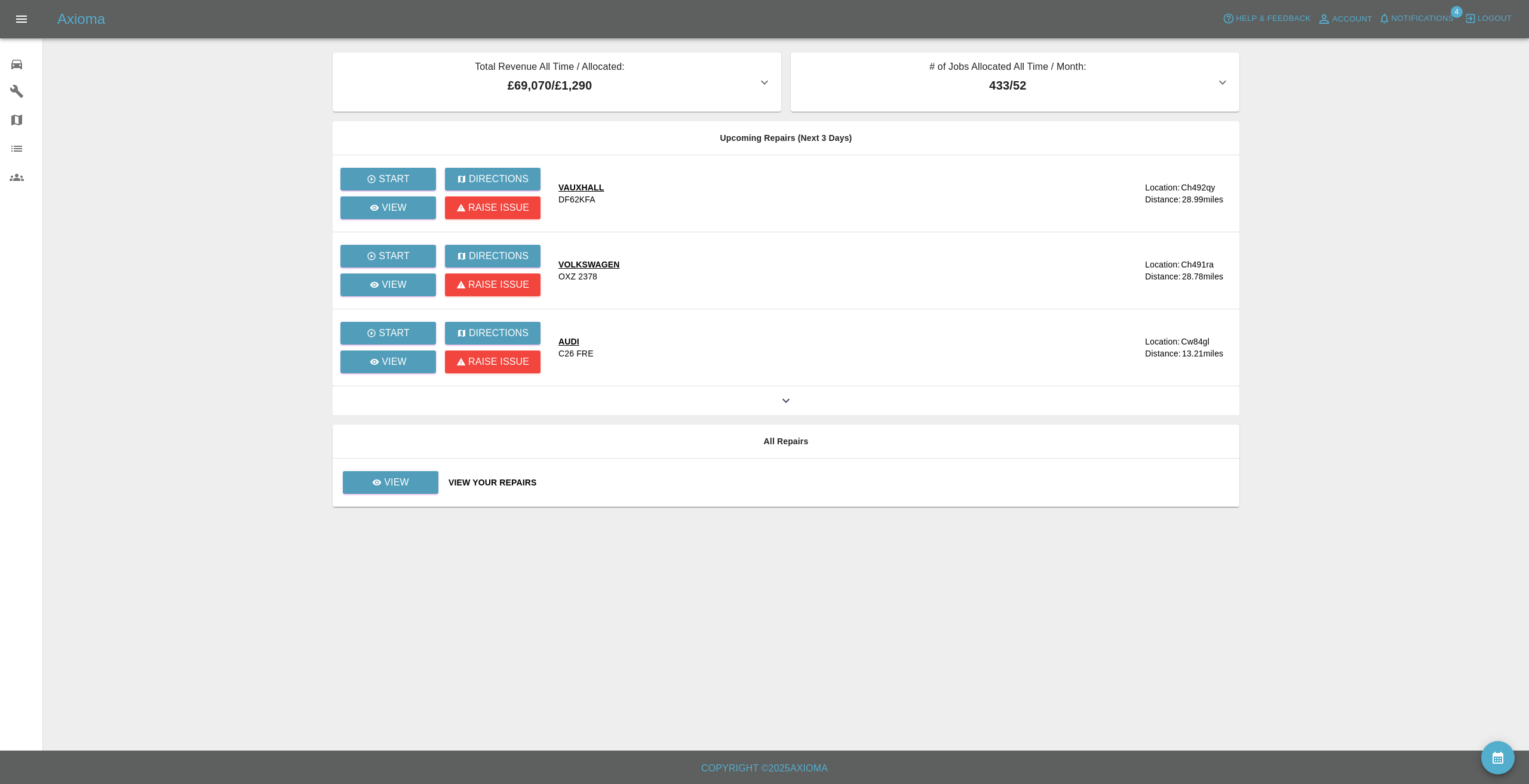
click at [13, 137] on link "Organization" at bounding box center [21, 149] width 42 height 29
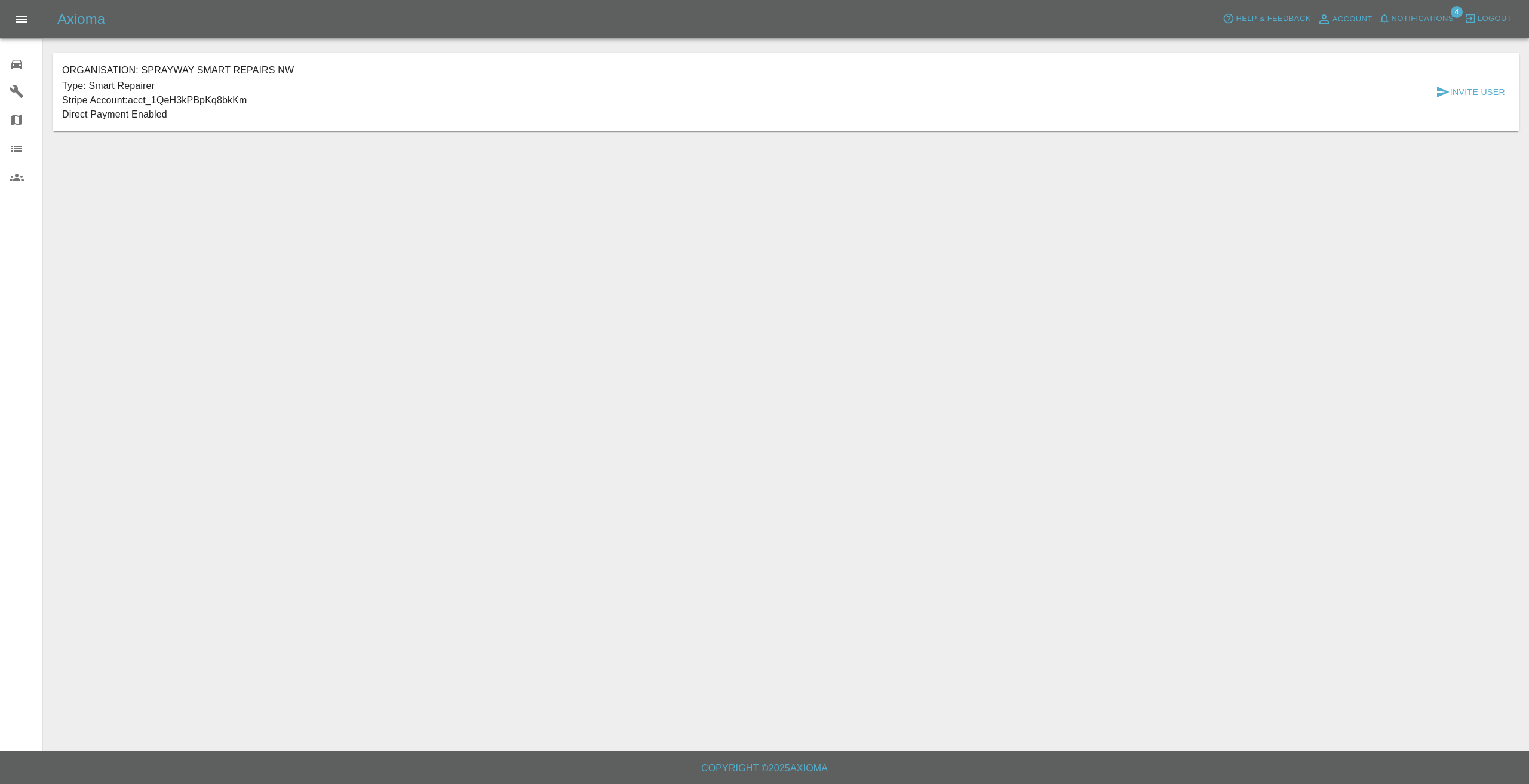
click at [23, 180] on icon at bounding box center [16, 178] width 14 height 7
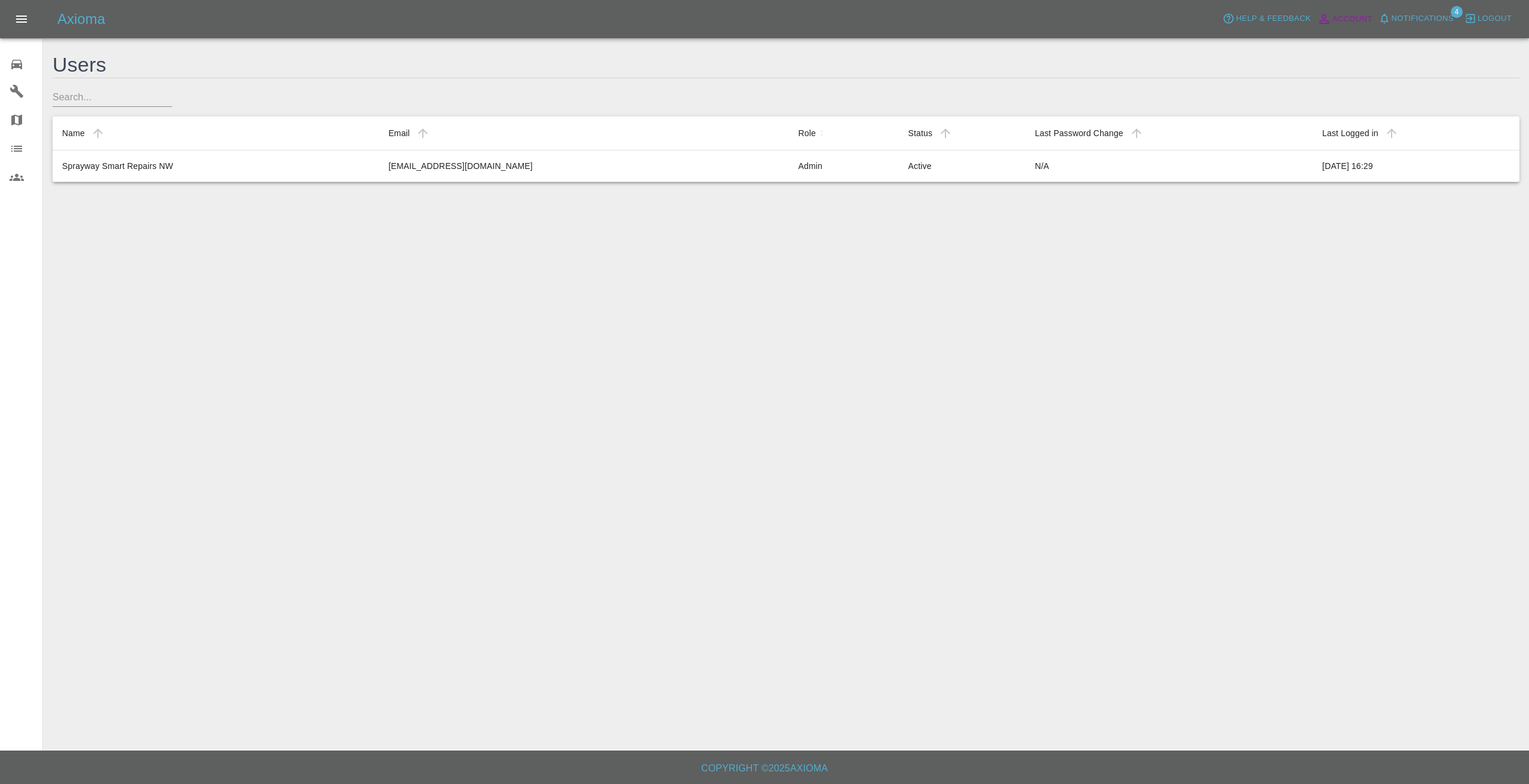
click at [1344, 18] on span "Account" at bounding box center [1352, 19] width 40 height 14
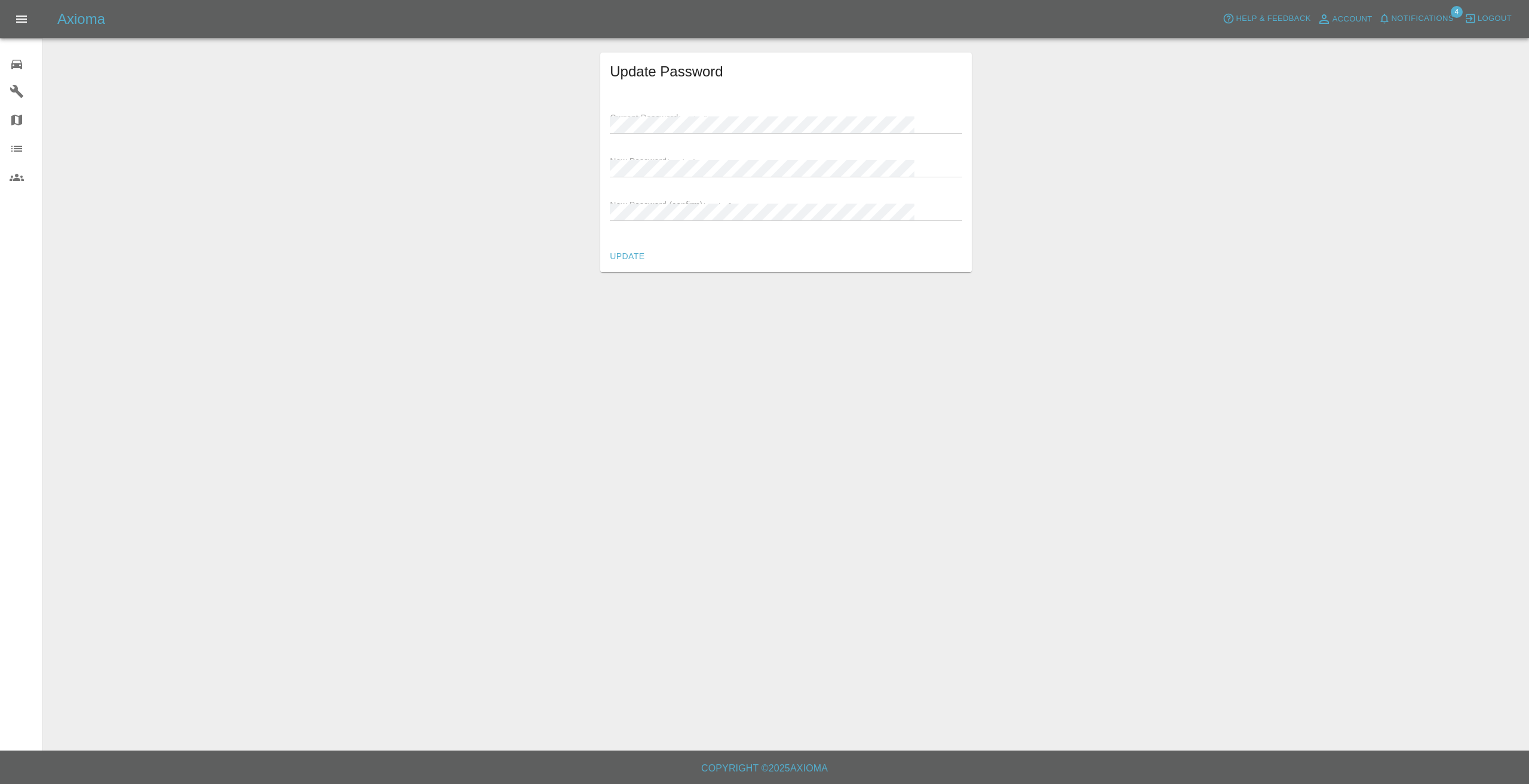
drag, startPoint x: 331, startPoint y: 162, endPoint x: 311, endPoint y: 149, distance: 23.9
click at [330, 162] on div "Update Password Current Password (required) New Password (required) New Passwor…" at bounding box center [786, 162] width 1485 height 220
click at [21, 62] on icon at bounding box center [16, 64] width 14 height 14
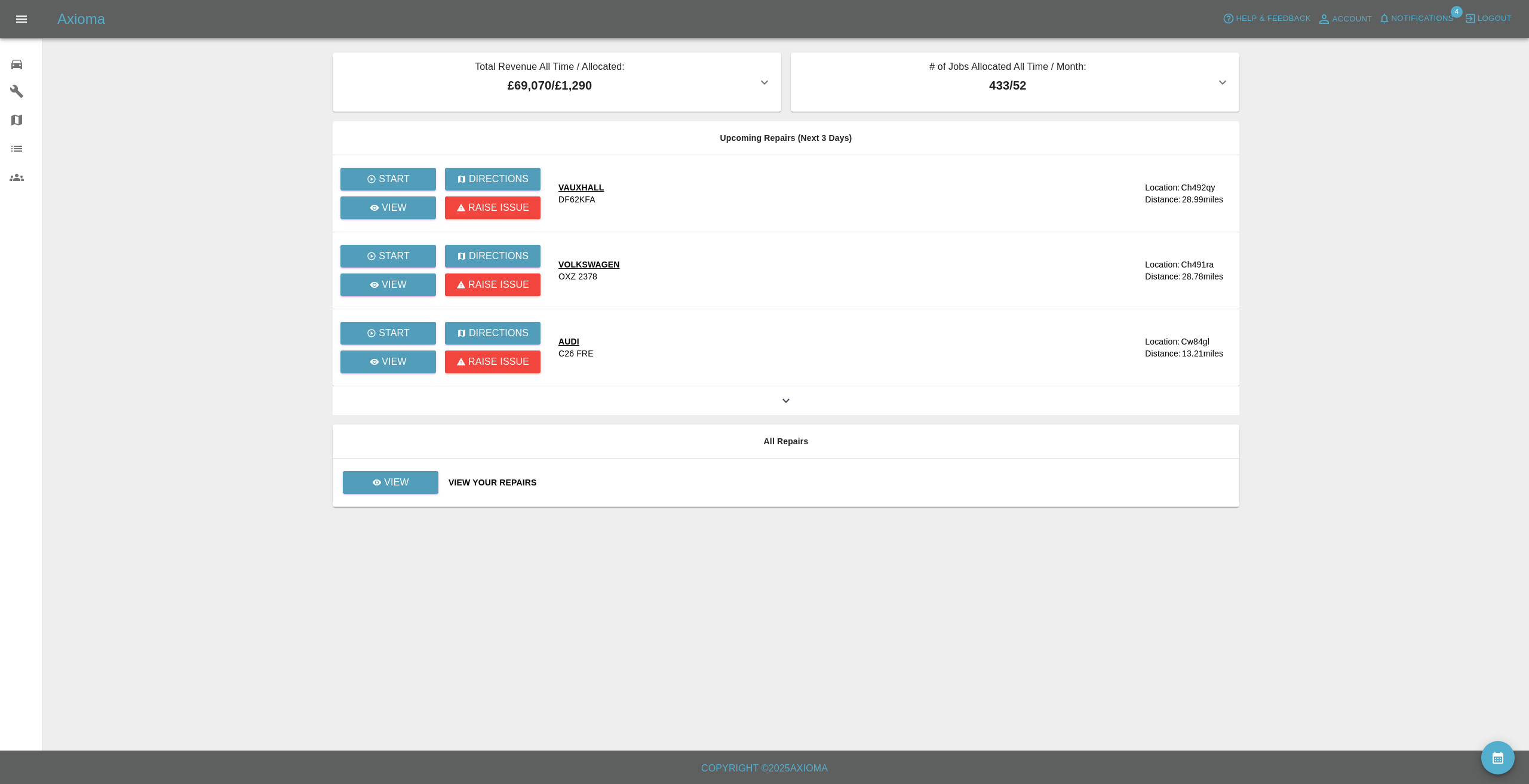
click at [190, 205] on main "Total Revenue All Time / Allocated: £69,070 / £1,290 Sprayway Smart Repairs NW …" at bounding box center [764, 376] width 1529 height 751
click at [132, 138] on main "Total Revenue All Time / Allocated: £69,070 / £1,290 Sprayway Smart Repairs NW …" at bounding box center [764, 376] width 1529 height 751
click at [18, 92] on icon at bounding box center [17, 92] width 13 height 13
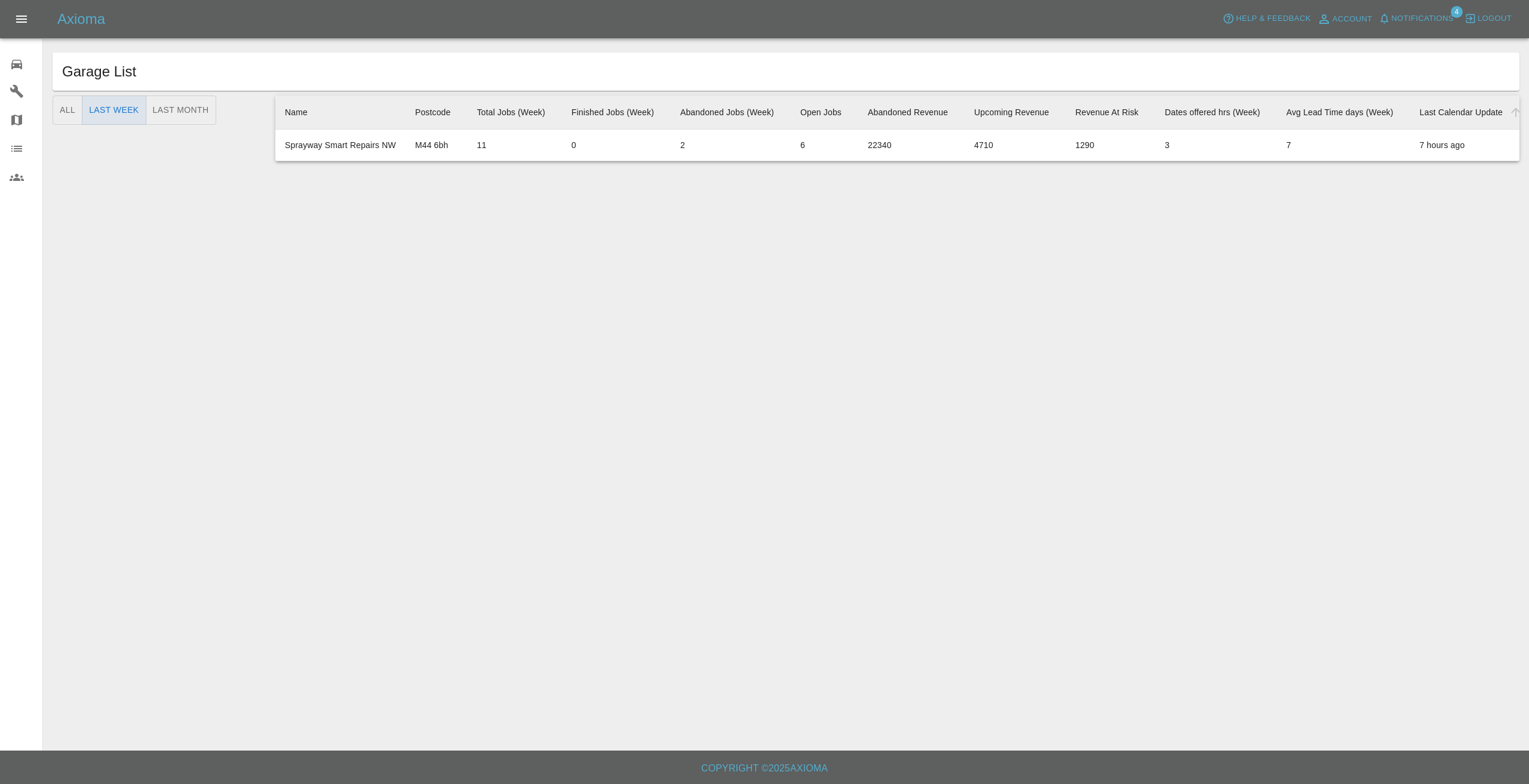
click at [12, 104] on link "Garages" at bounding box center [21, 91] width 42 height 29
click at [12, 115] on icon at bounding box center [16, 120] width 14 height 14
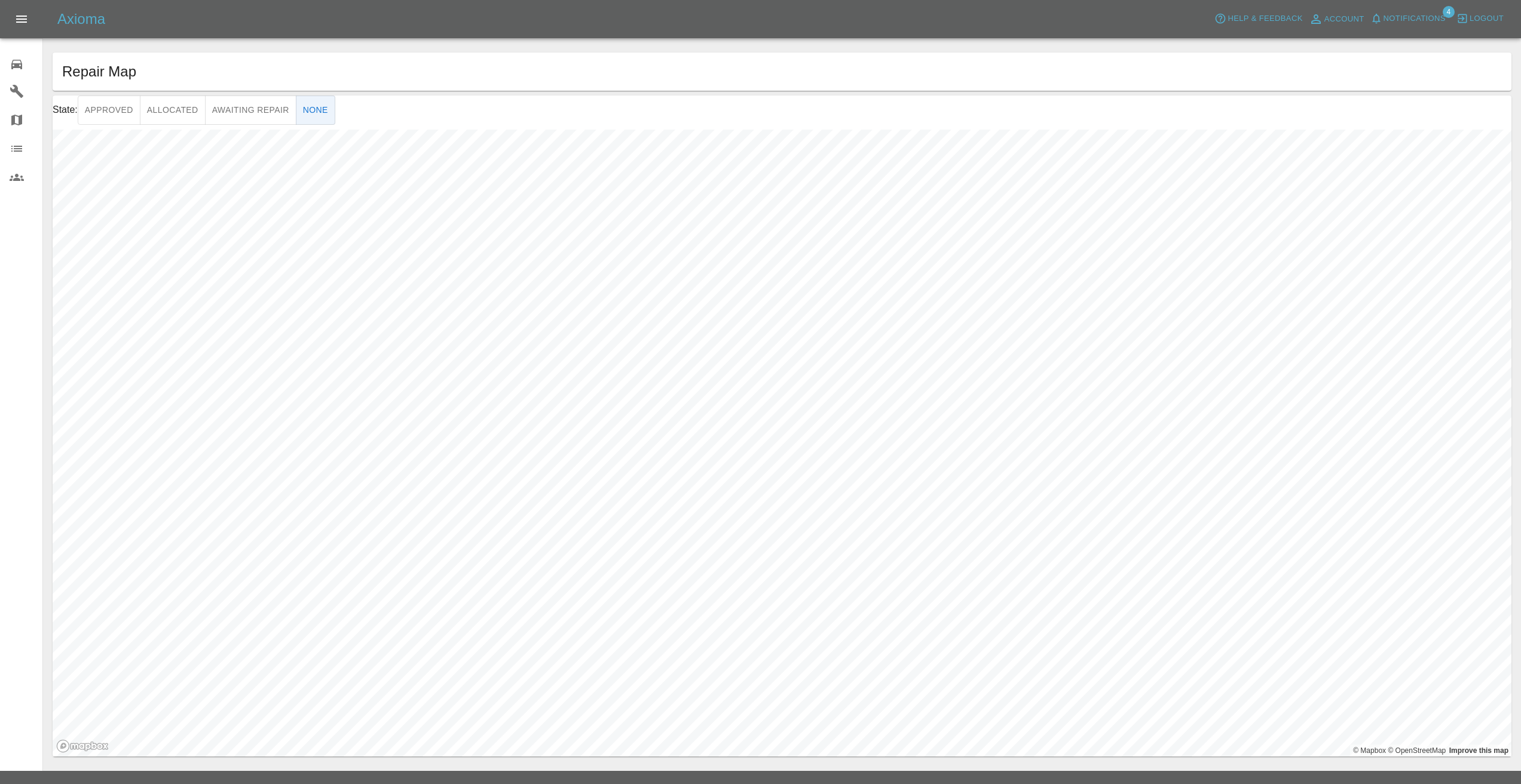
click at [15, 50] on link "0 Repair home" at bounding box center [21, 63] width 42 height 29
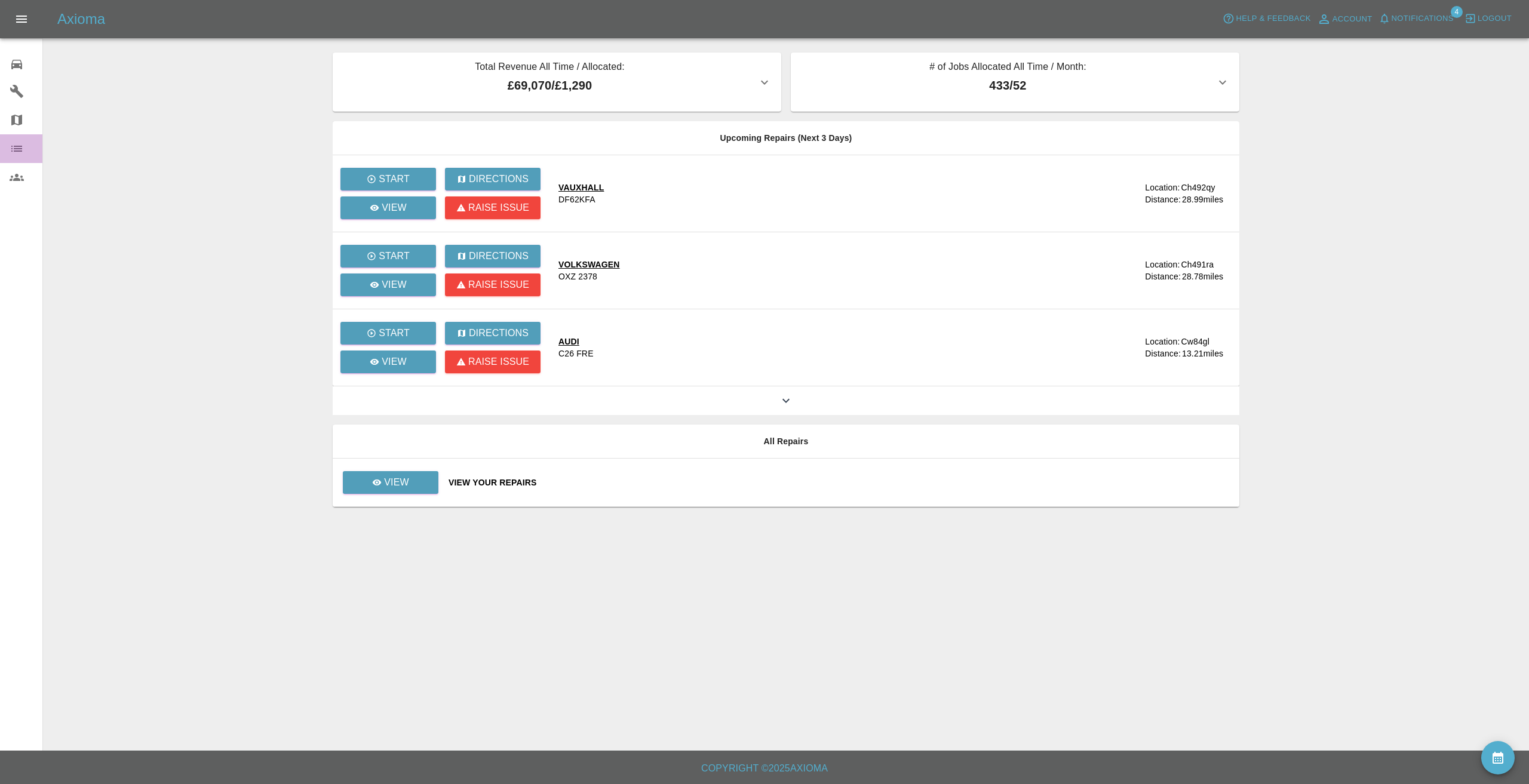
click at [16, 150] on icon at bounding box center [16, 148] width 14 height 14
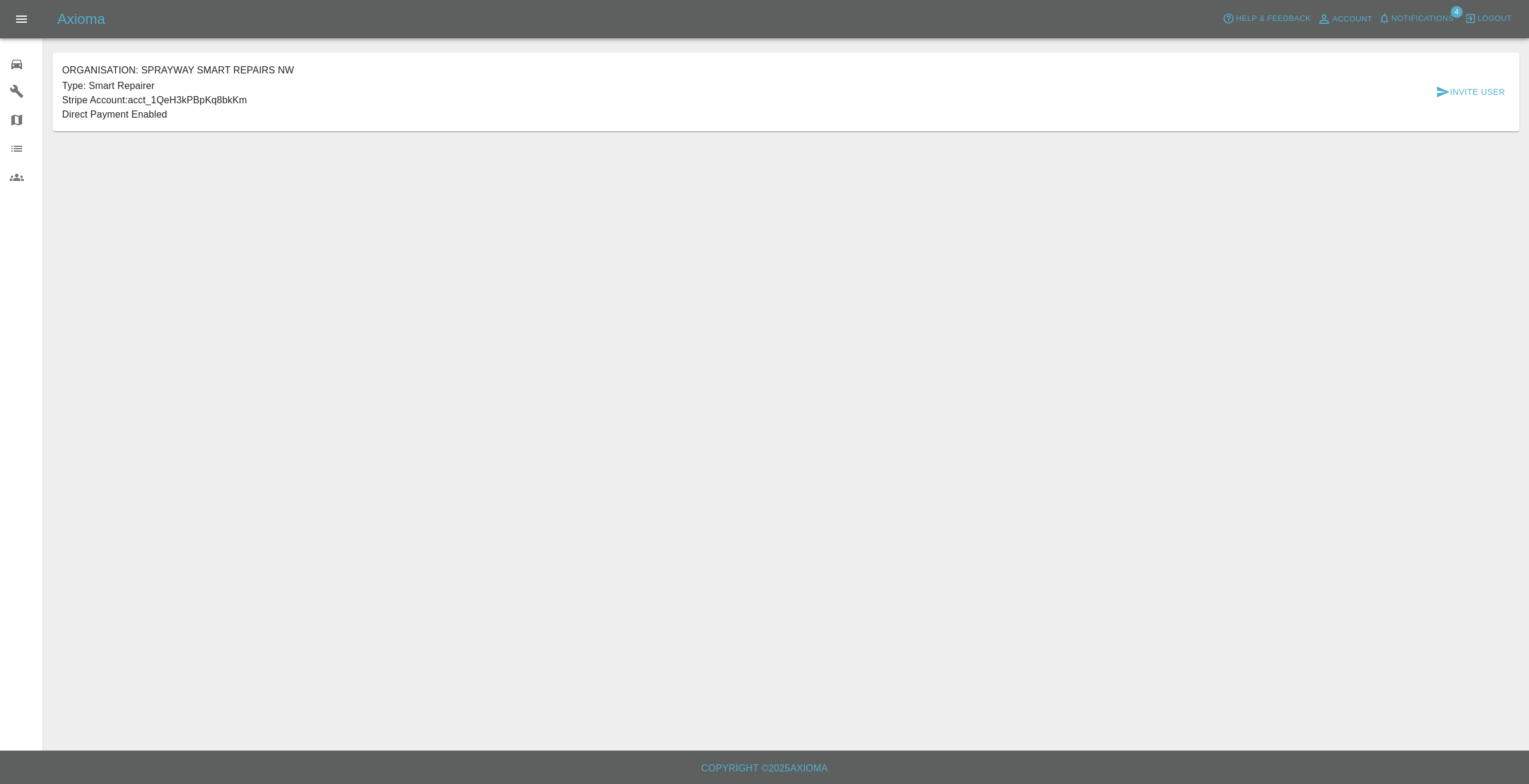
click at [151, 101] on p "Stripe Account: acct_1QeH3kPBpKq8bkKm" at bounding box center [178, 100] width 232 height 14
click at [211, 102] on p "Stripe Account: acct_1QeH3kPBpKq8bkKm" at bounding box center [178, 100] width 232 height 14
click at [349, 102] on div "Organisation: Sprayway Smart Repairs NW Type: Smart Repairer Stripe Account: ac…" at bounding box center [786, 92] width 1449 height 60
click at [19, 9] on button "Open drawer" at bounding box center [21, 19] width 29 height 29
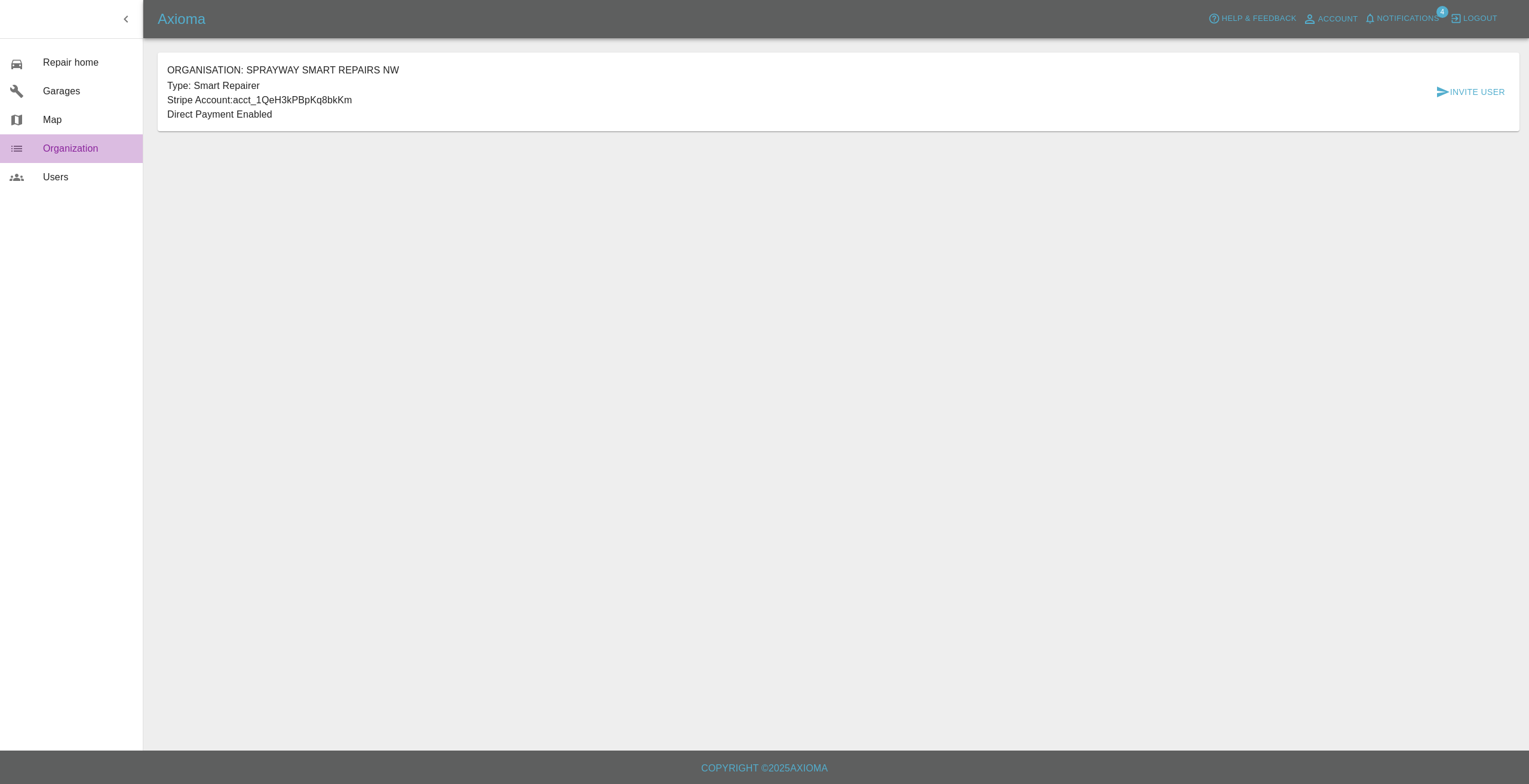
click at [54, 149] on span "Organization" at bounding box center [88, 148] width 91 height 14
click at [70, 216] on div "0 Repair home Garages Map Organization Users" at bounding box center [71, 392] width 143 height 784
click at [1326, 20] on span "Account" at bounding box center [1338, 19] width 40 height 14
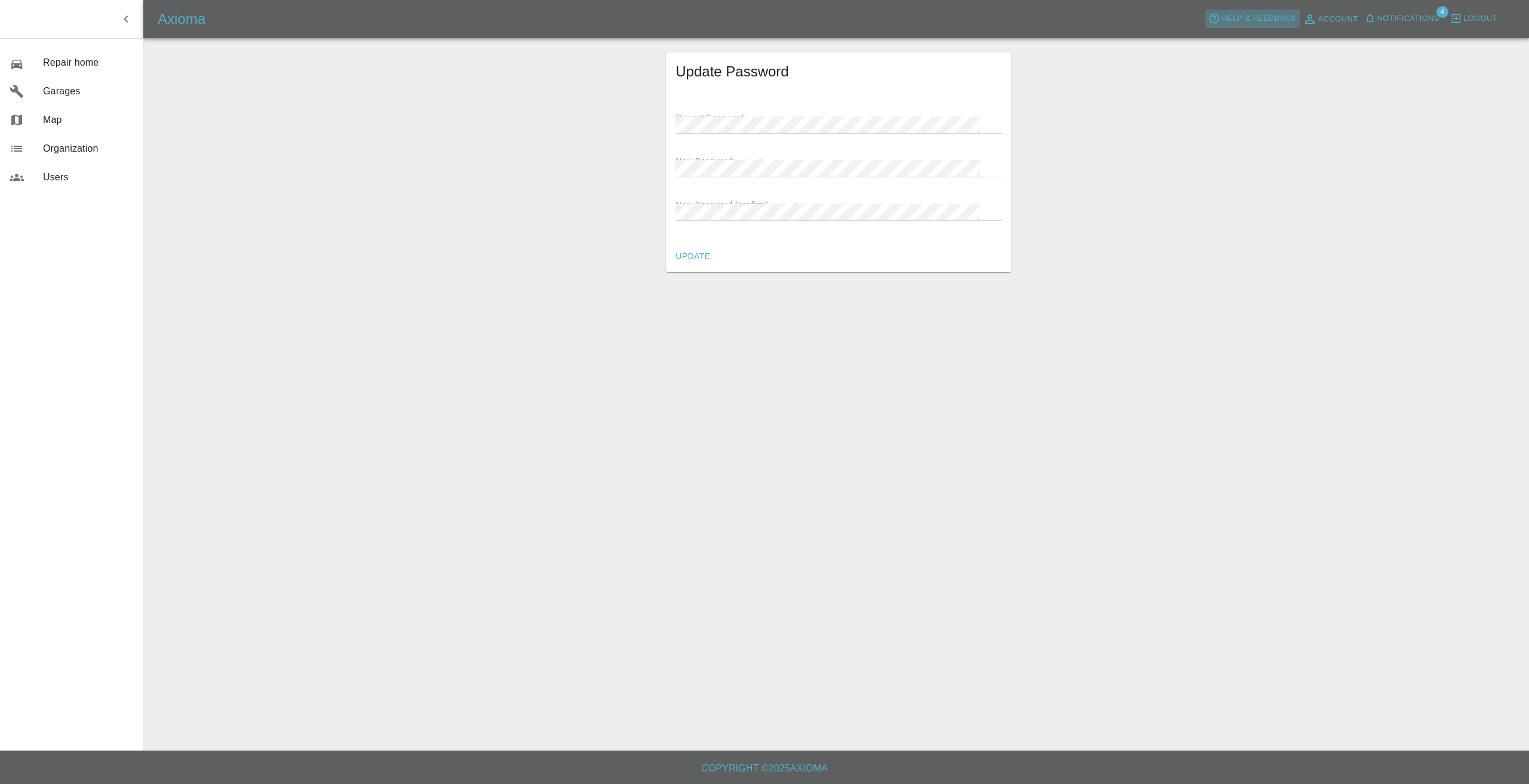
click at [1266, 11] on button "Help & Feedback" at bounding box center [1252, 19] width 93 height 19
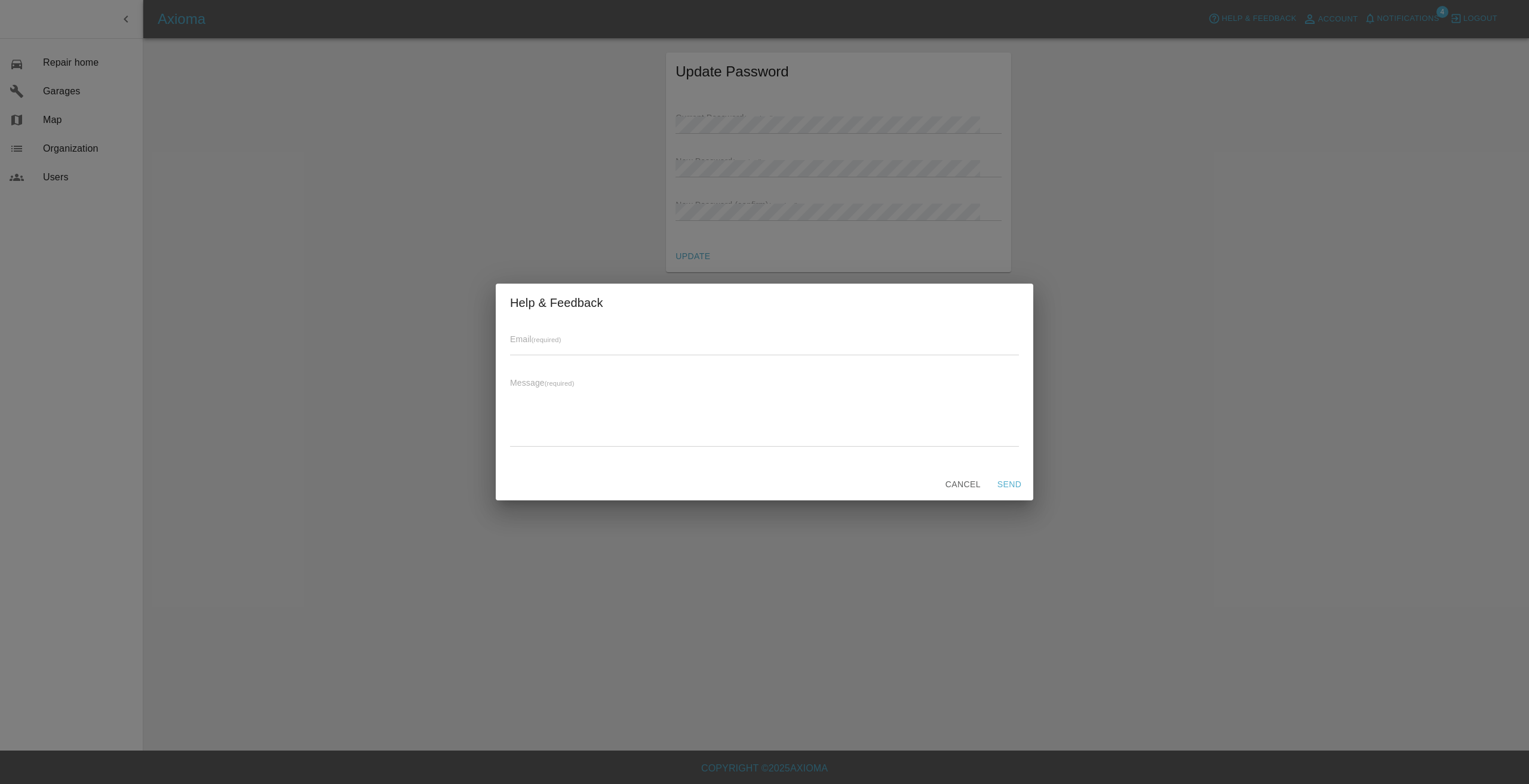
click at [962, 484] on button "Cancel" at bounding box center [964, 485] width 45 height 22
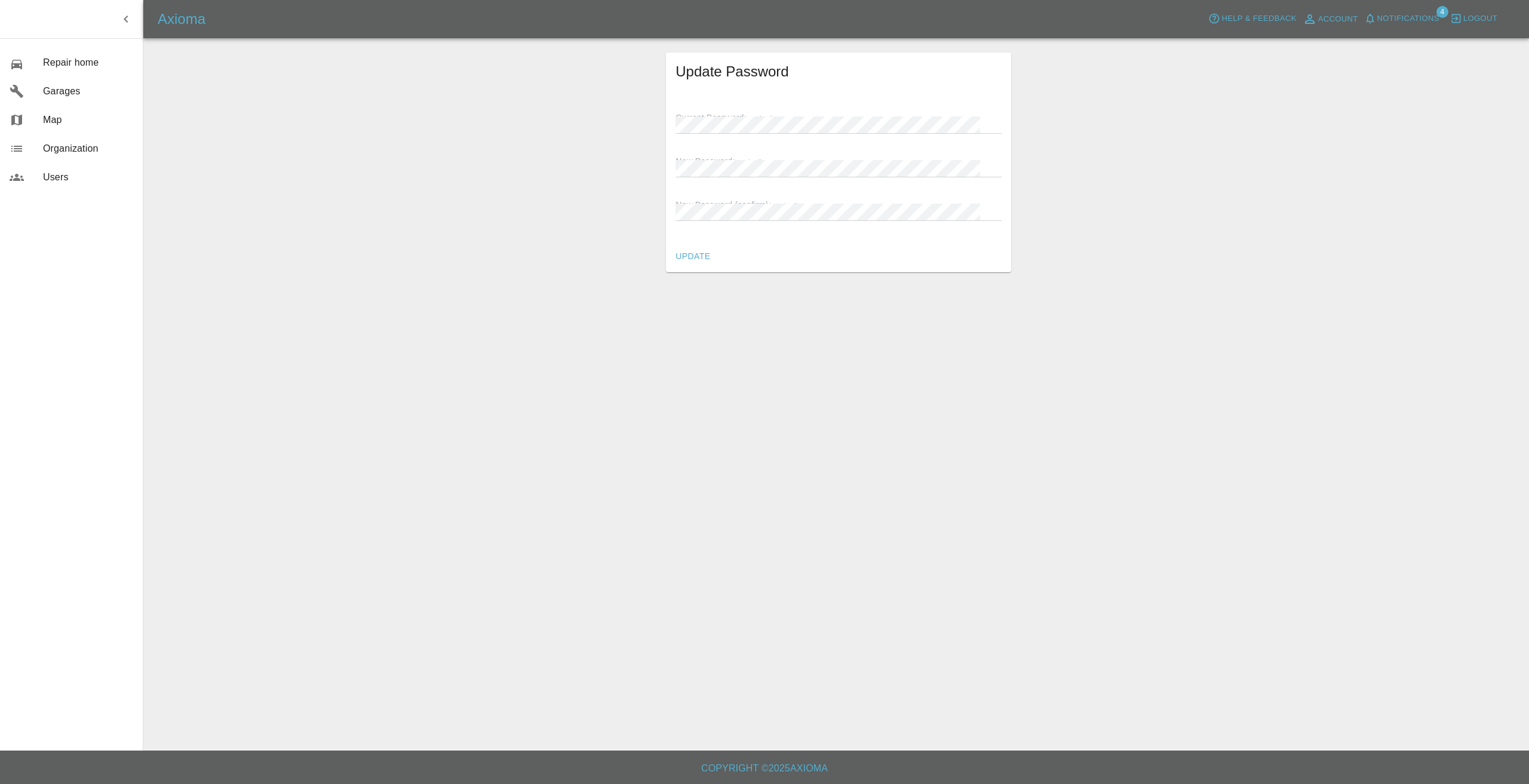
click at [181, 62] on div "Update Password Current Password (required) New Password (required) New Passwor…" at bounding box center [838, 162] width 1380 height 220
click at [62, 62] on span "Repair home" at bounding box center [88, 62] width 91 height 14
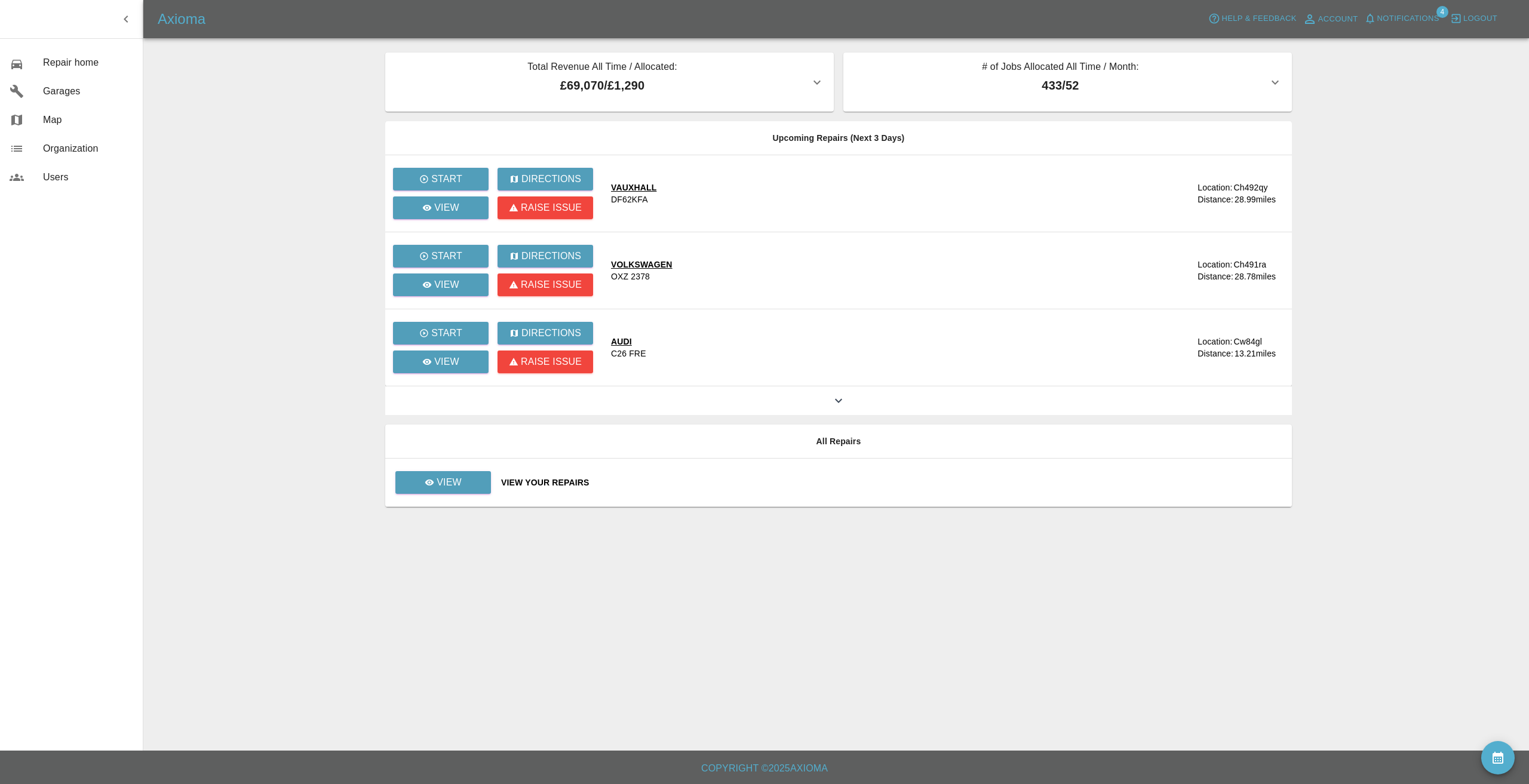
click at [307, 249] on main "Total Revenue All Time / Allocated: £69,070 / £1,290 Sprayway Smart Repairs NW …" at bounding box center [764, 376] width 1529 height 751
click at [278, 104] on main "Total Revenue All Time / Allocated: £69,070 / £1,290 Sprayway Smart Repairs NW …" at bounding box center [764, 376] width 1529 height 751
click at [207, 97] on main "Total Revenue All Time / Allocated: £69,070 / £1,290 Sprayway Smart Repairs NW …" at bounding box center [764, 376] width 1529 height 751
click at [243, 127] on main "Total Revenue All Time / Allocated: £69,070 / £1,290 Sprayway Smart Repairs NW …" at bounding box center [764, 376] width 1529 height 751
click at [40, 94] on div at bounding box center [26, 91] width 34 height 14
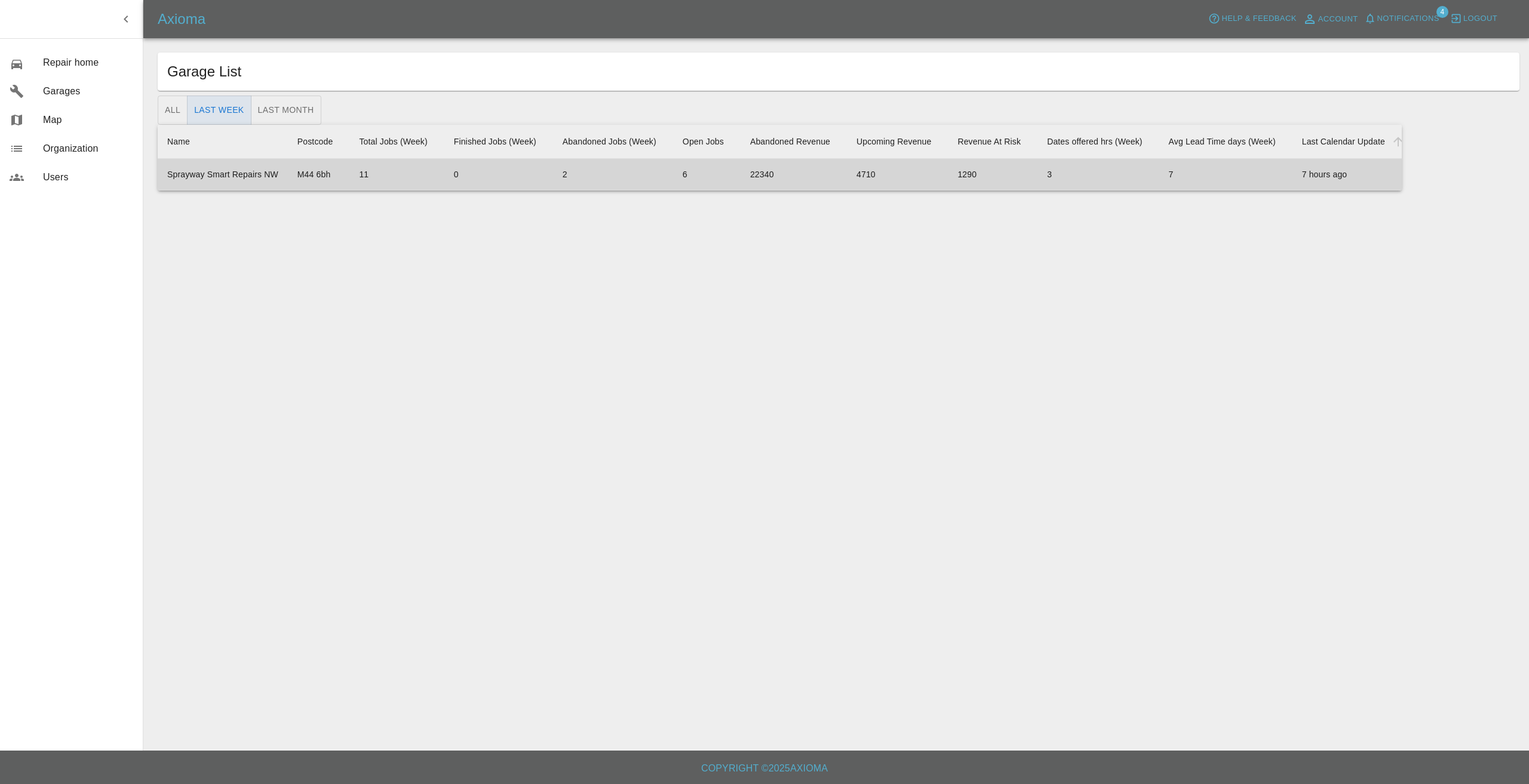
click at [215, 173] on td "Sprayway Smart Repairs NW" at bounding box center [222, 175] width 130 height 32
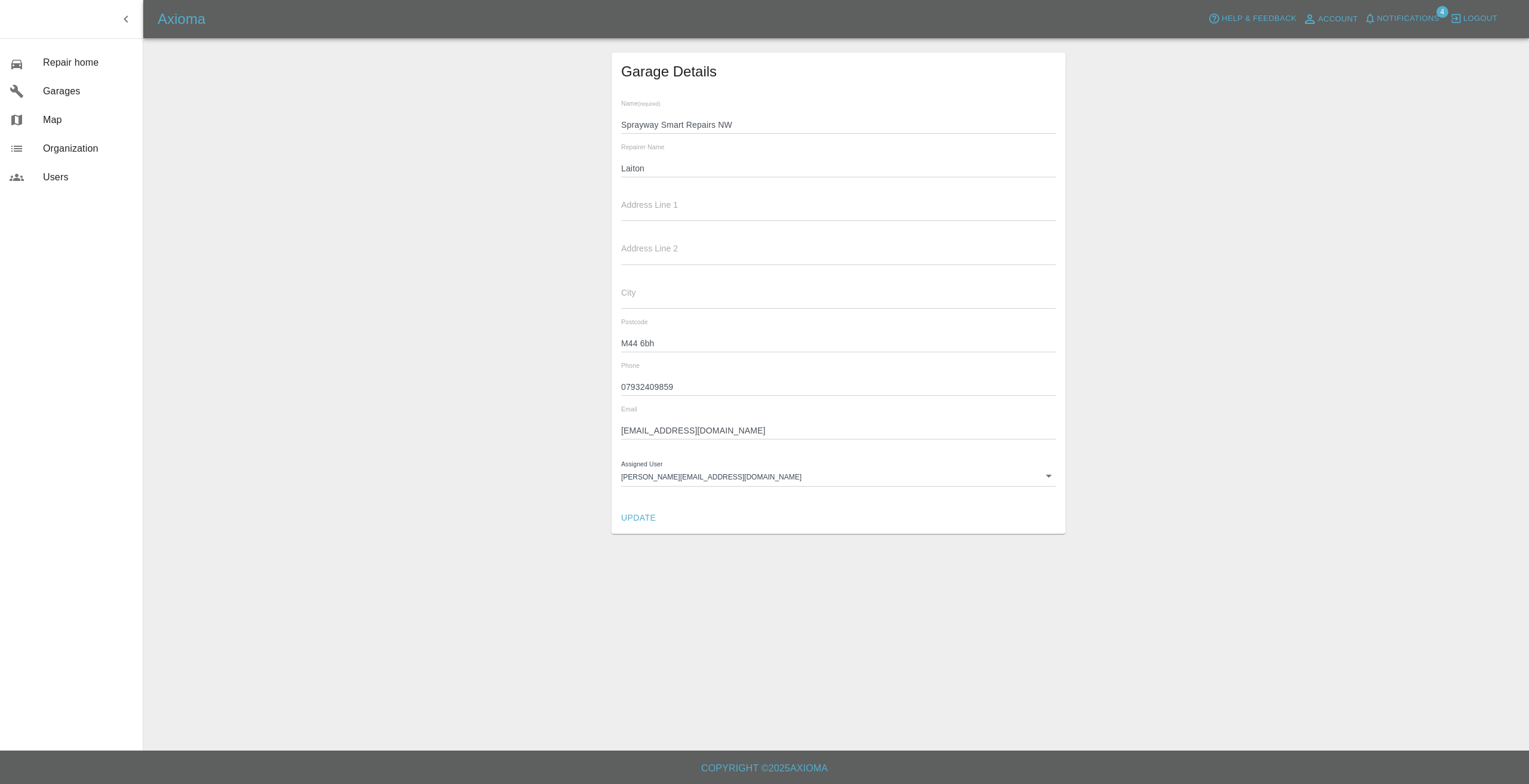
click at [307, 129] on div "Garage Details Name (required) Sprayway Smart Repairs NW Repairer Name Laiton A…" at bounding box center [838, 292] width 1362 height 481
click at [1050, 476] on body "Axioma Help & Feedback Account Notifications 4 Logout 0 Repair home Garages Map…" at bounding box center [764, 392] width 1529 height 784
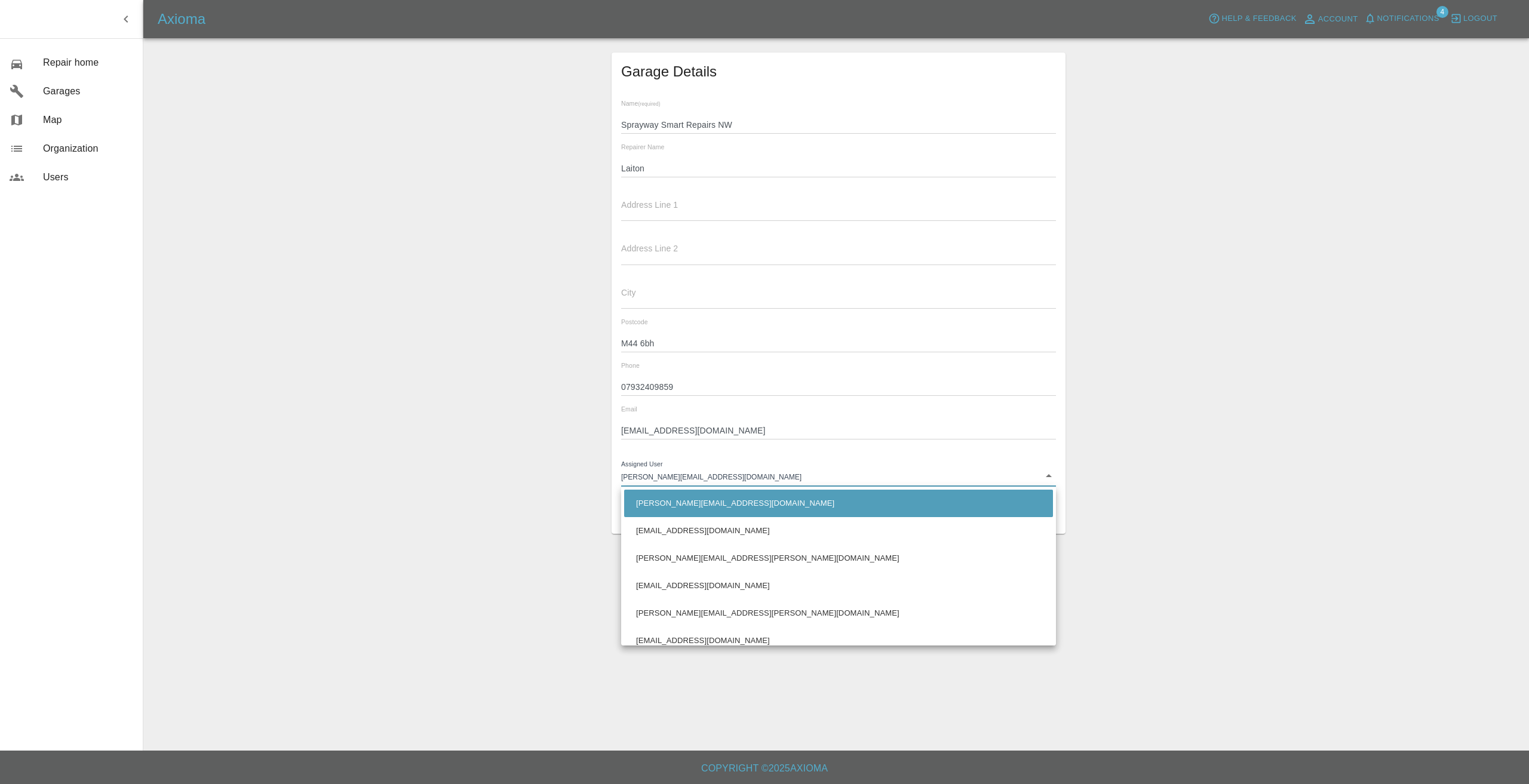
click at [1209, 150] on div at bounding box center [764, 392] width 1529 height 784
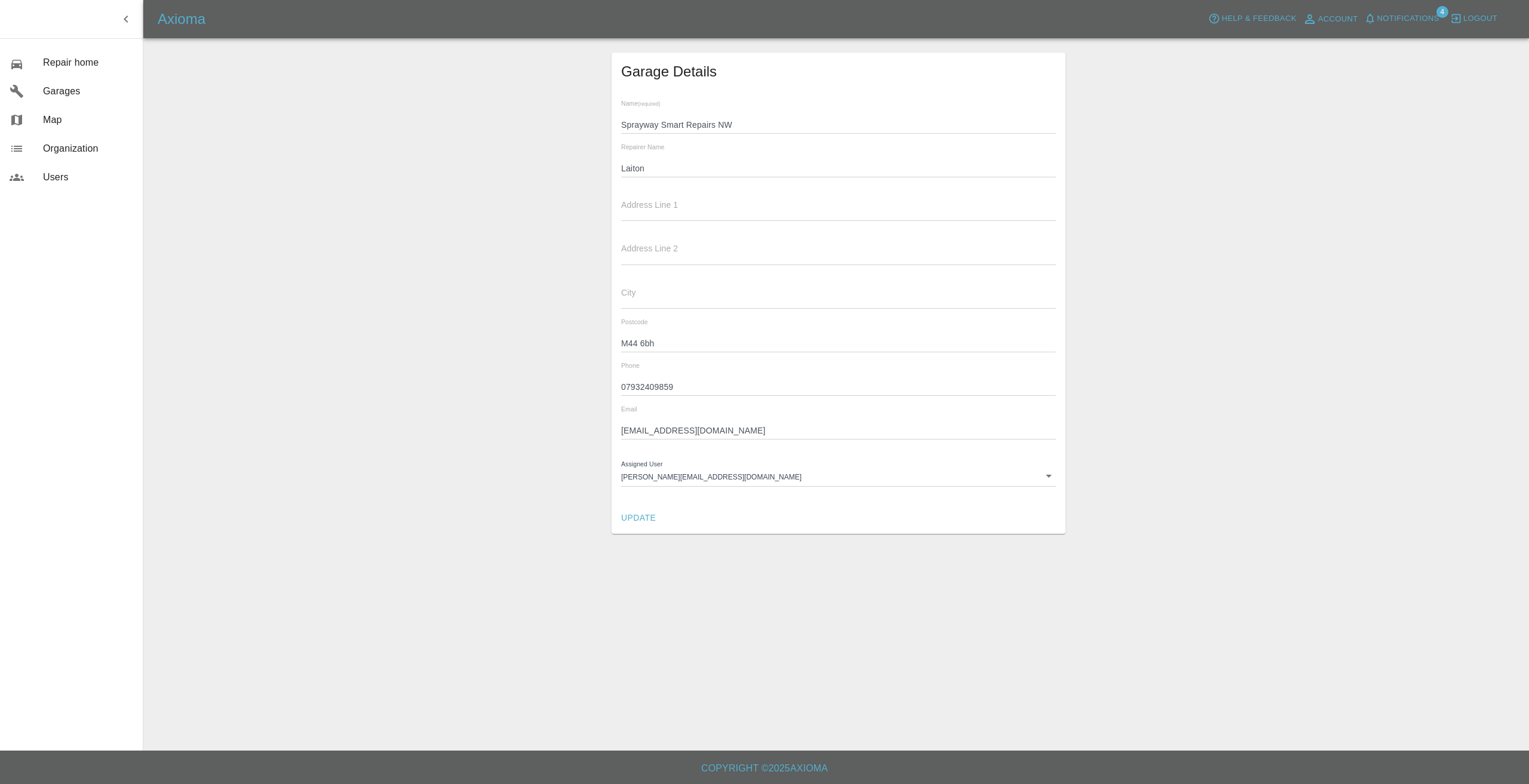
click at [218, 108] on div "Garage Details Name (required) Sprayway Smart Repairs NW Repairer Name Laiton A…" at bounding box center [838, 292] width 1362 height 481
click at [259, 92] on div "Garage Details Name (required) Sprayway Smart Repairs NW Repairer Name Laiton A…" at bounding box center [838, 292] width 1362 height 481
click at [58, 64] on span "Repair home" at bounding box center [88, 62] width 91 height 14
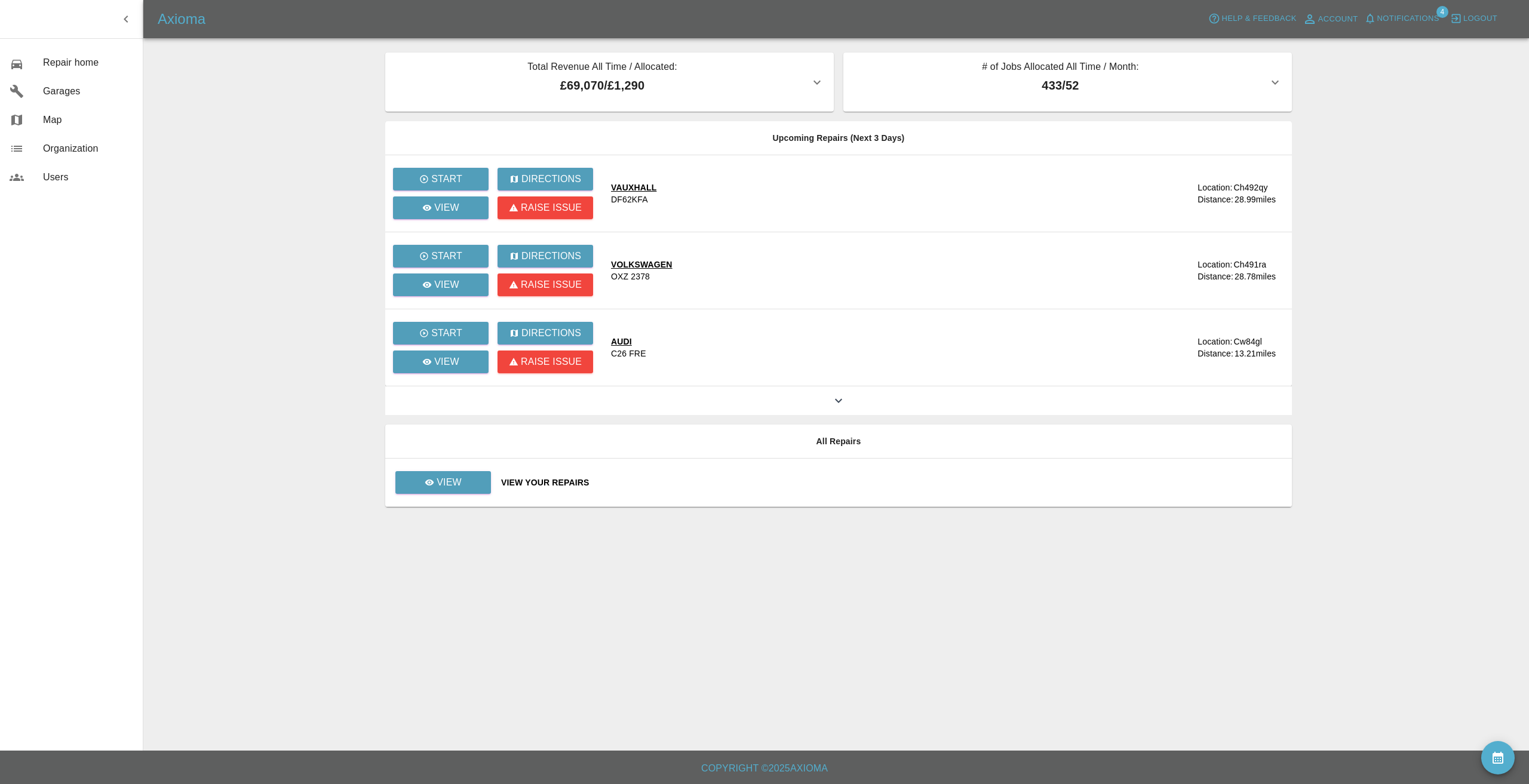
click at [295, 135] on main "Total Revenue All Time / Allocated: £69,070 / £1,290 Sprayway Smart Repairs NW …" at bounding box center [764, 376] width 1529 height 751
click at [272, 120] on main "Total Revenue All Time / Allocated: £69,070 / £1,290 Sprayway Smart Repairs NW …" at bounding box center [764, 376] width 1529 height 751
click at [268, 109] on main "Total Revenue All Time / Allocated: £69,070 / £1,290 Sprayway Smart Repairs NW …" at bounding box center [764, 376] width 1529 height 751
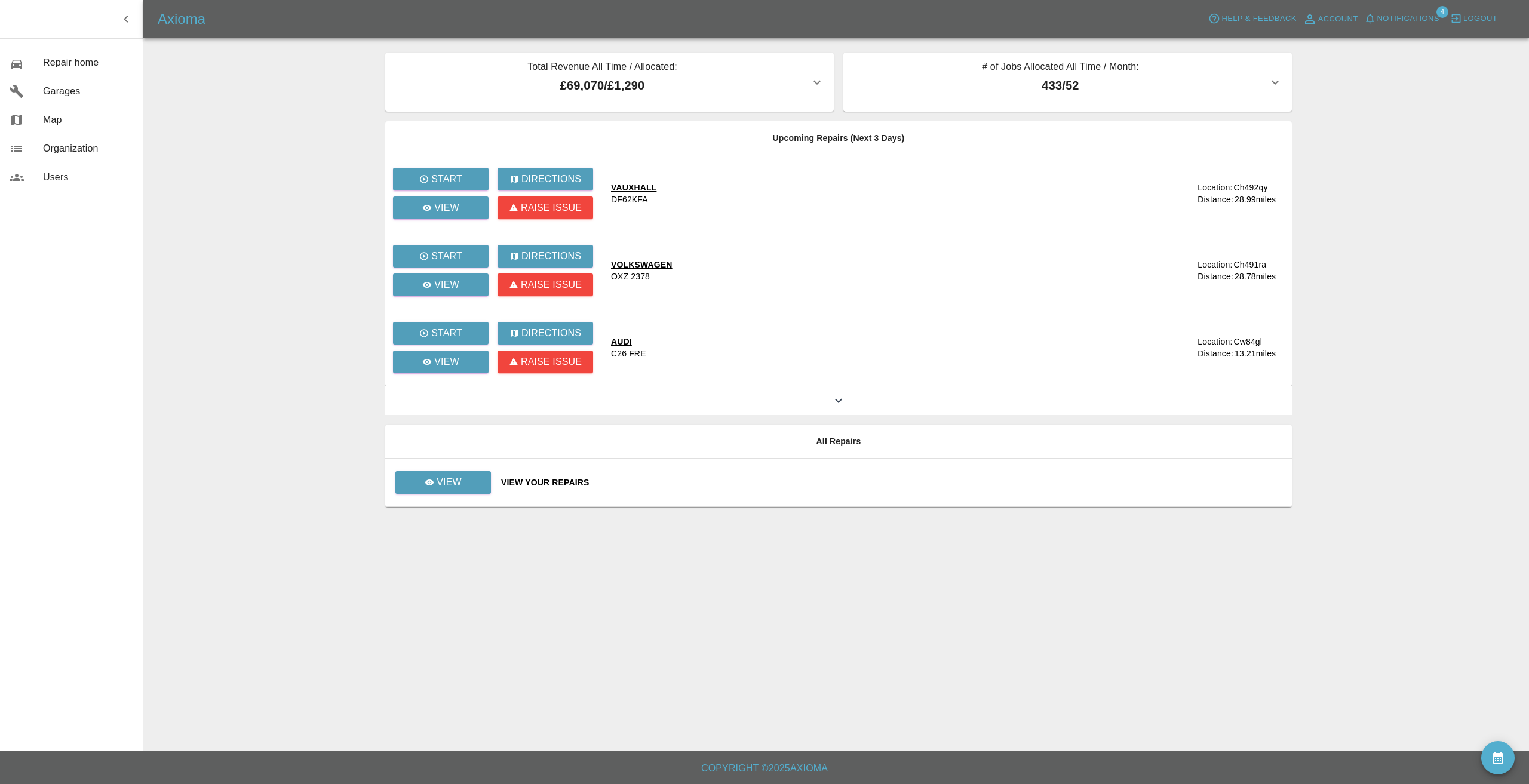
click at [129, 18] on icon "button" at bounding box center [125, 19] width 14 height 14
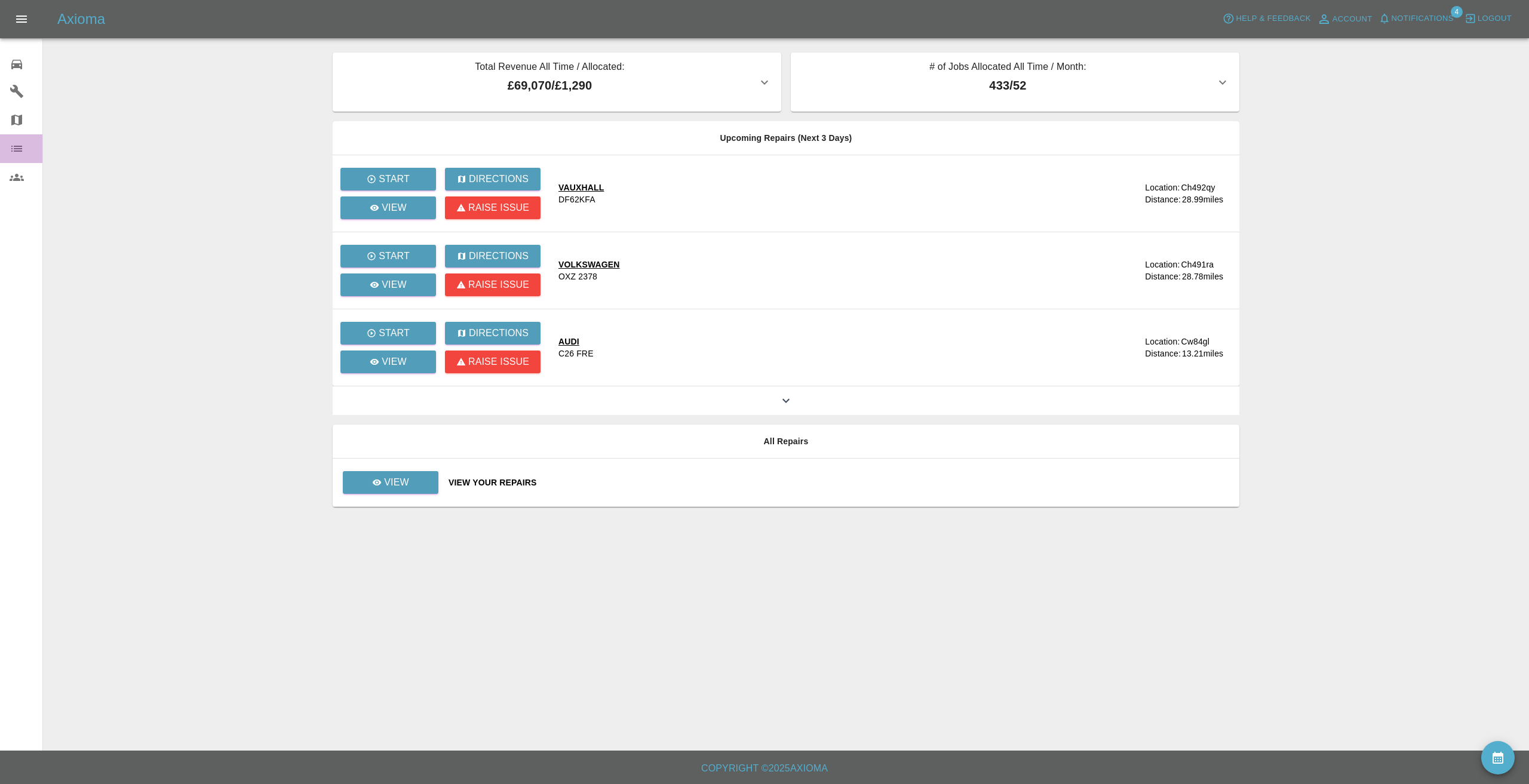
click at [14, 143] on icon at bounding box center [16, 148] width 14 height 14
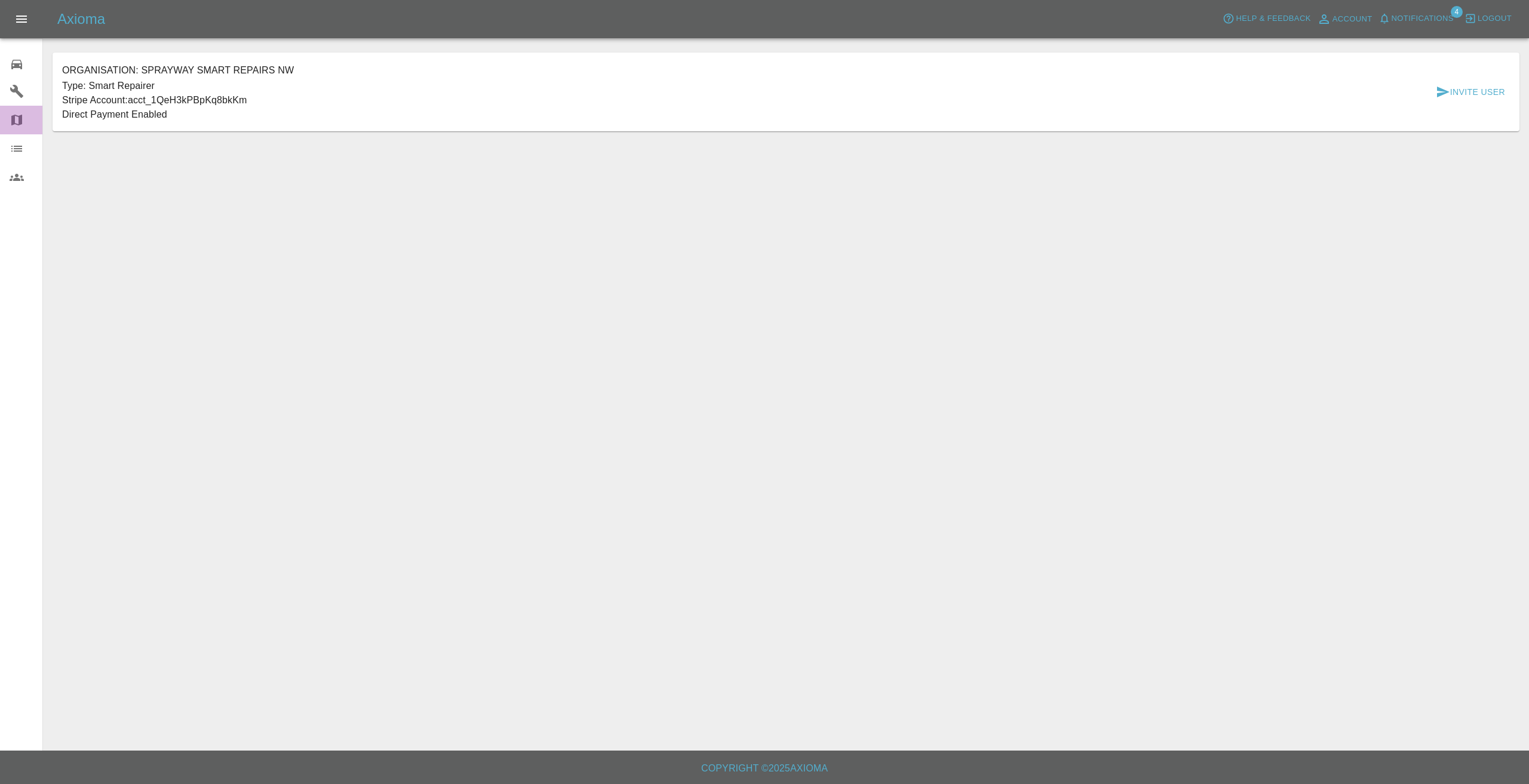
click at [14, 119] on icon at bounding box center [17, 121] width 11 height 11
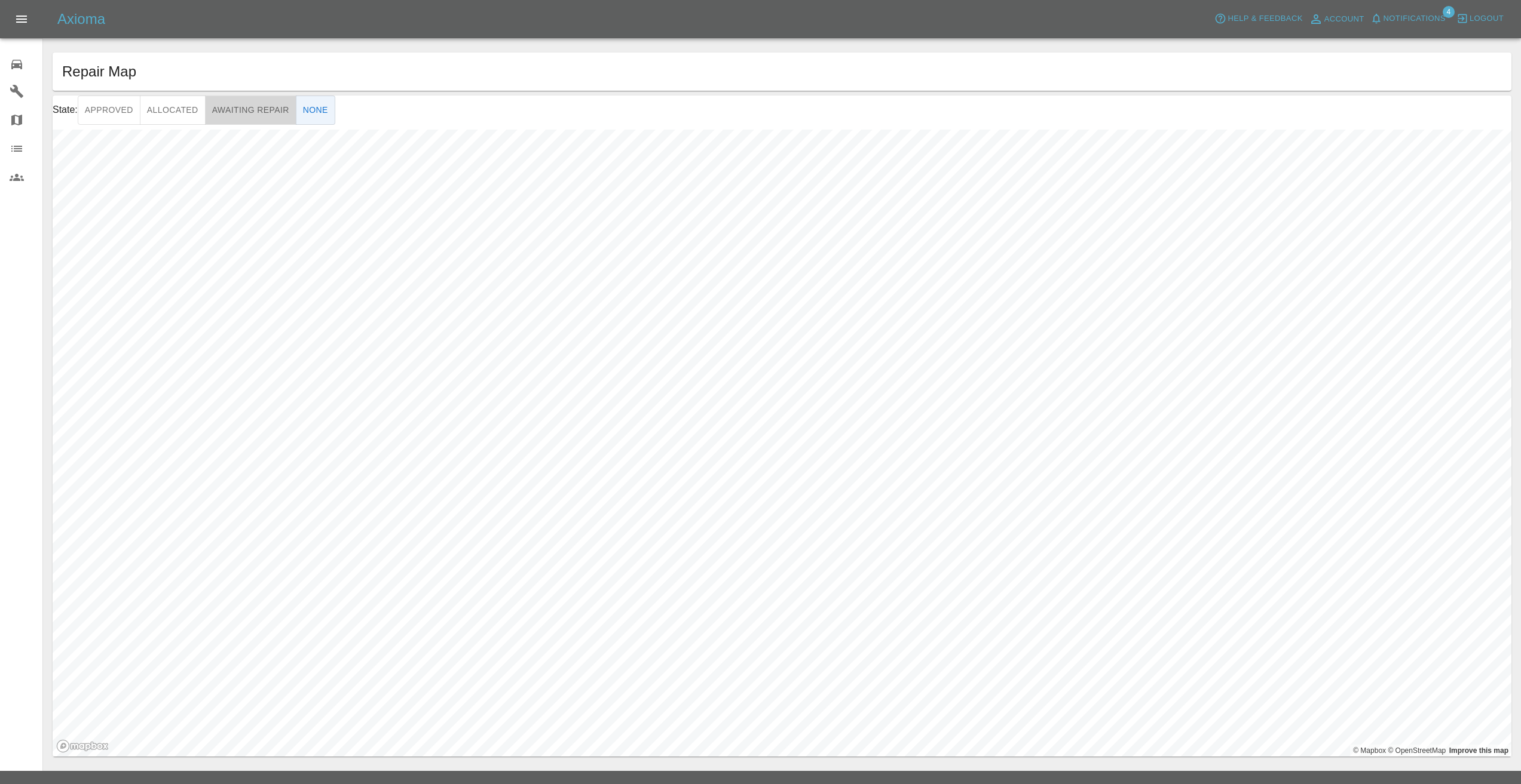
click at [259, 107] on button "Awaiting Repair" at bounding box center [251, 109] width 92 height 29
click at [670, 511] on p "FL19XFZ" at bounding box center [673, 510] width 34 height 14
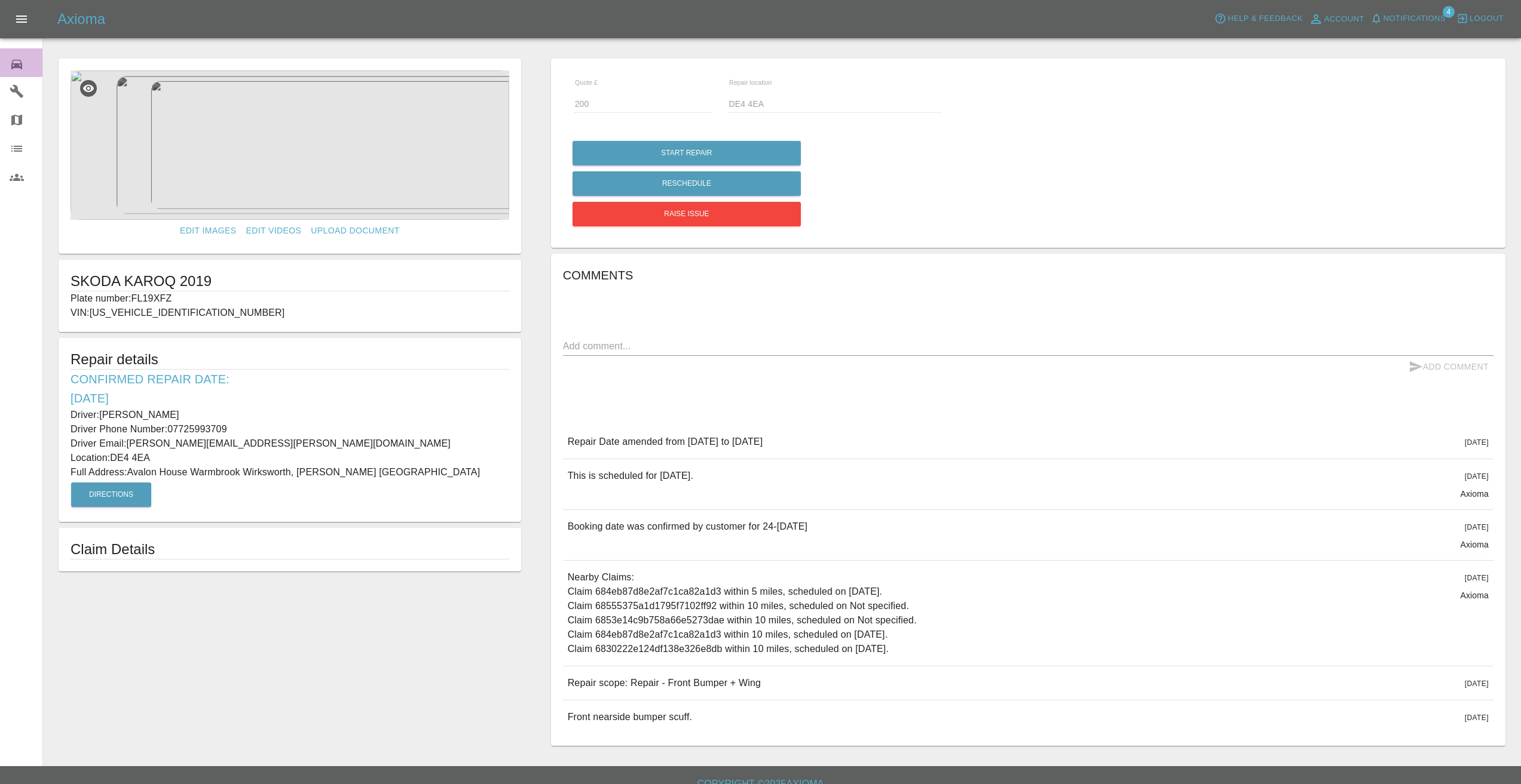
click at [18, 55] on div "0" at bounding box center [26, 63] width 34 height 18
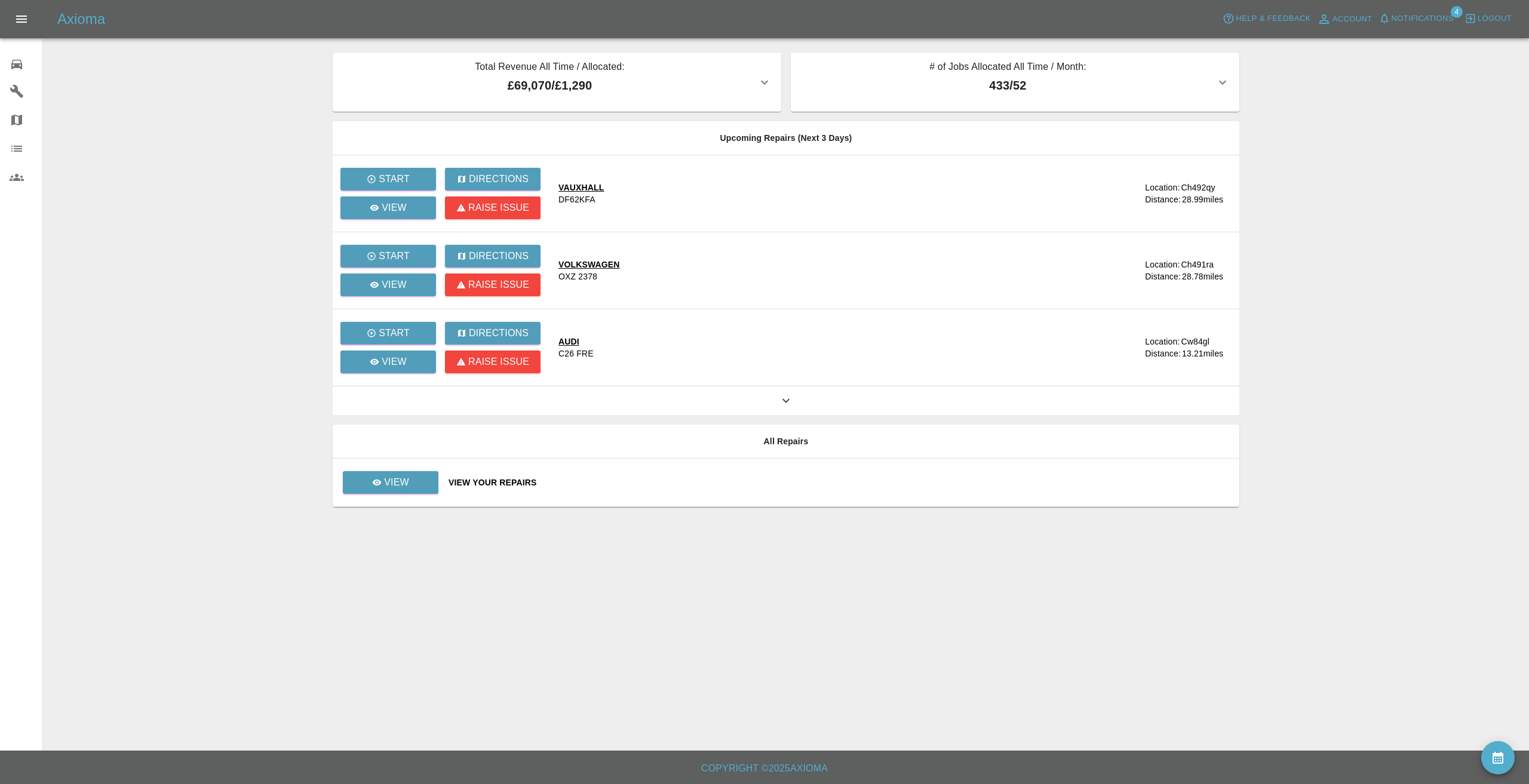
click at [135, 97] on main "Total Revenue All Time / Allocated: £69,070 / £1,290 Sprayway Smart Repairs NW …" at bounding box center [764, 376] width 1529 height 751
click at [224, 74] on main "Total Revenue All Time / Allocated: £69,070 / £1,290 Sprayway Smart Repairs NW …" at bounding box center [764, 376] width 1529 height 751
